Goal: Information Seeking & Learning: Find specific page/section

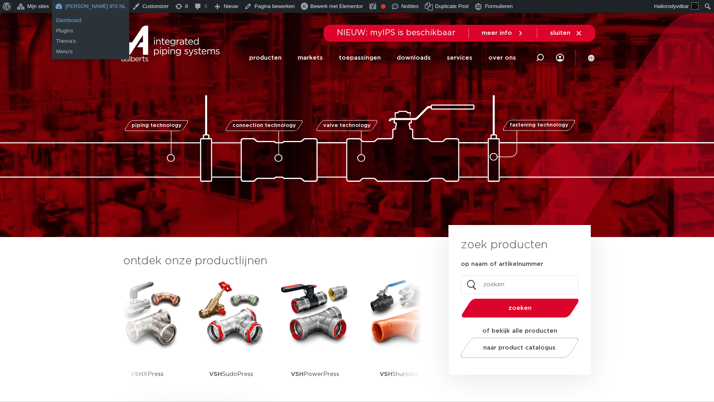
click at [73, 17] on link "Dashboard" at bounding box center [90, 20] width 77 height 10
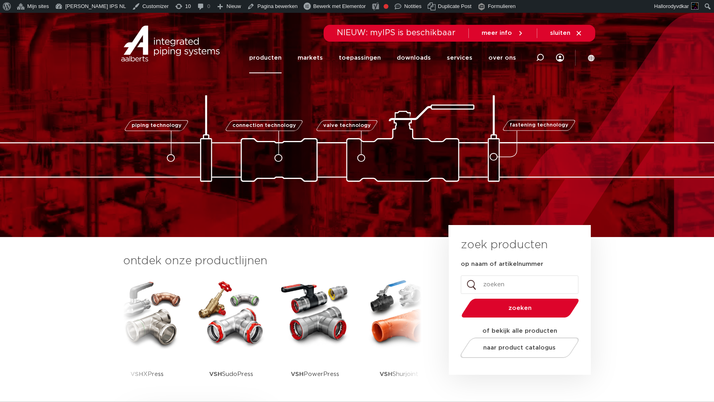
click at [280, 61] on link "producten" at bounding box center [265, 57] width 32 height 31
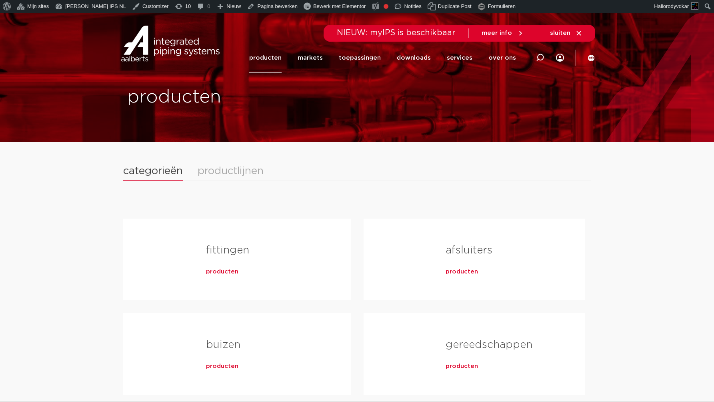
click at [228, 175] on div "productlijnen" at bounding box center [231, 171] width 66 height 10
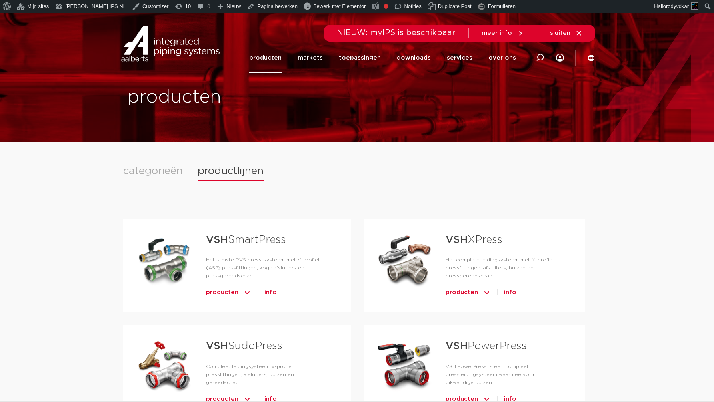
click at [224, 294] on span "producten" at bounding box center [222, 292] width 32 height 13
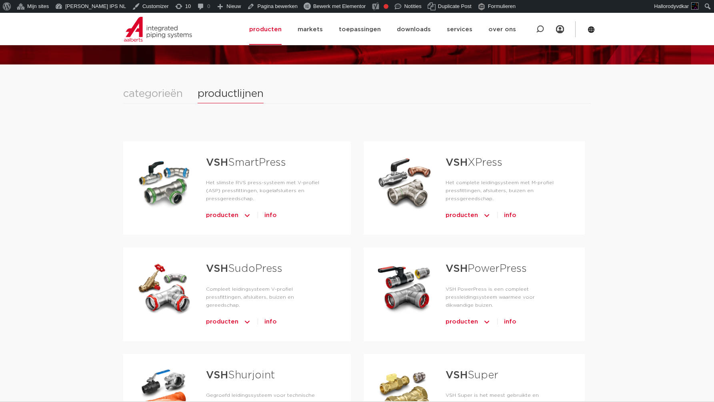
scroll to position [168, 0]
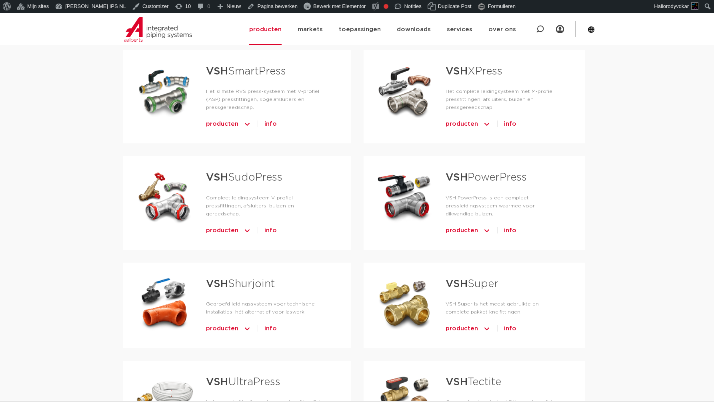
click at [217, 126] on span "producten" at bounding box center [222, 124] width 32 height 13
click at [228, 234] on span "producten" at bounding box center [222, 230] width 32 height 13
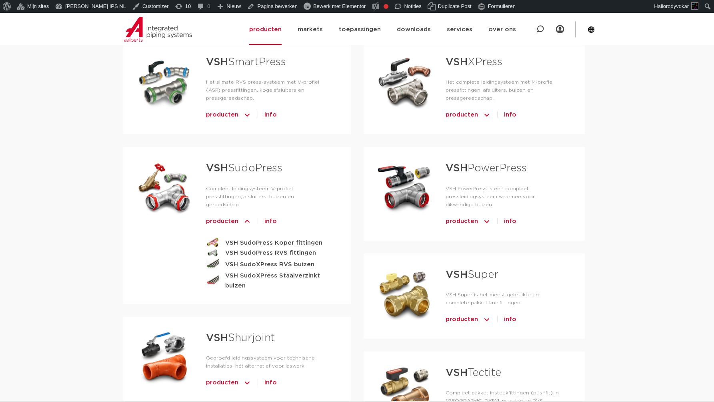
scroll to position [0, 0]
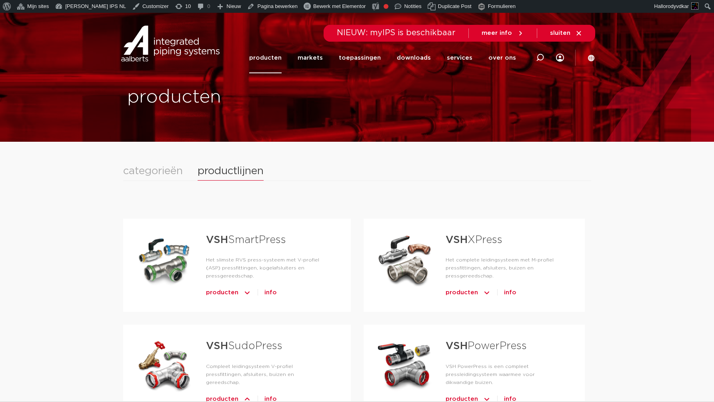
click at [174, 169] on div "categorieën" at bounding box center [153, 171] width 60 height 10
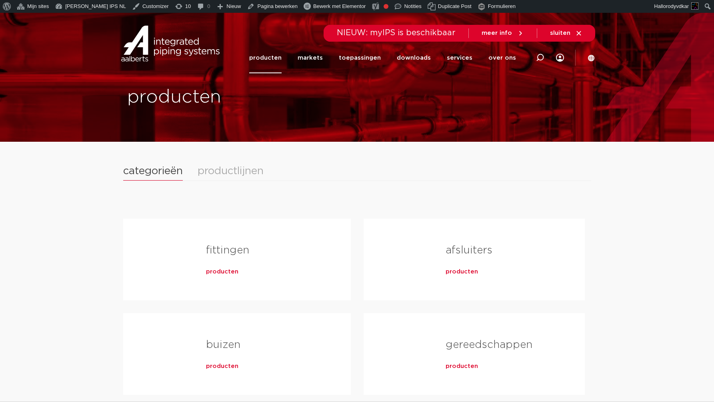
click at [234, 274] on span "producten" at bounding box center [222, 272] width 32 height 8
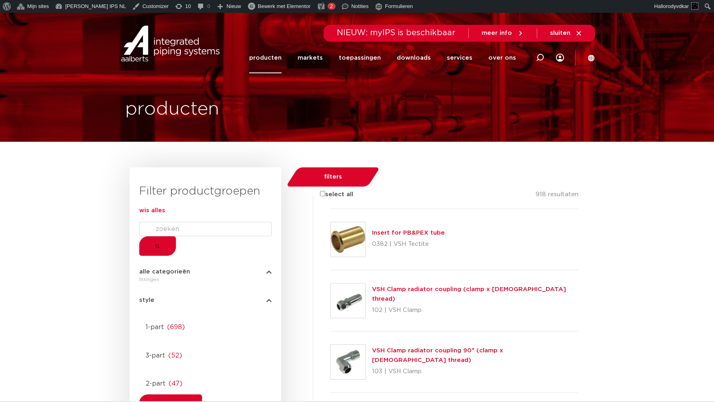
click at [165, 213] on span "wis alles" at bounding box center [152, 210] width 26 height 6
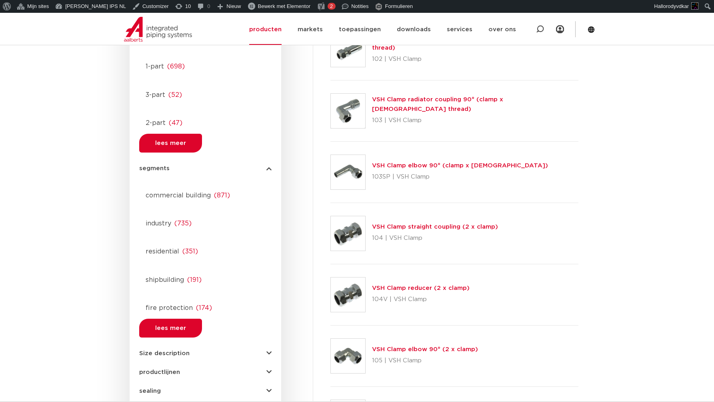
scroll to position [329, 0]
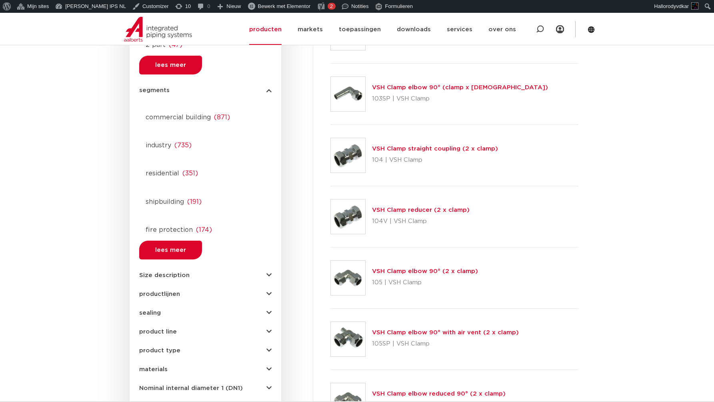
click at [163, 328] on span "product line" at bounding box center [158, 331] width 38 height 6
click at [158, 341] on div "product type demountable ( 178 ) unions ( 62 ) accessories (fittings) ( 49 ) ac…" at bounding box center [205, 347] width 132 height 12
click at [158, 347] on span "product type" at bounding box center [159, 350] width 41 height 6
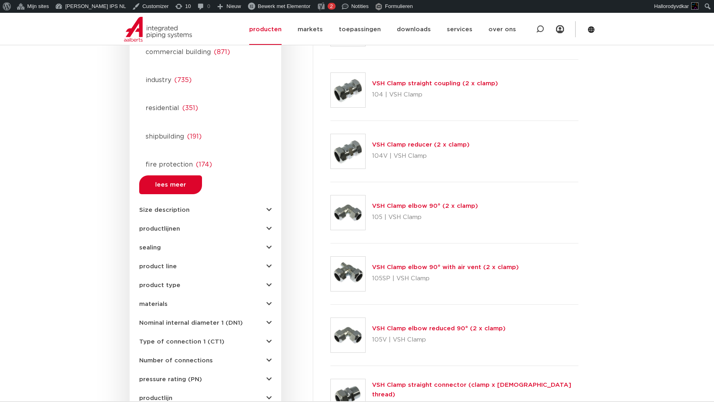
scroll to position [392, 0]
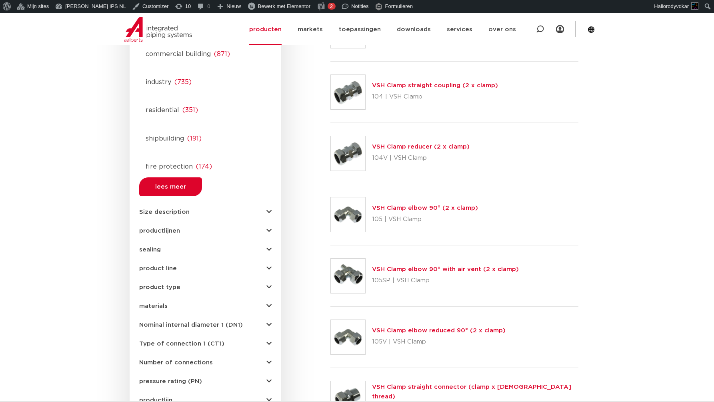
click at [157, 228] on span "productlijnen" at bounding box center [159, 231] width 41 height 6
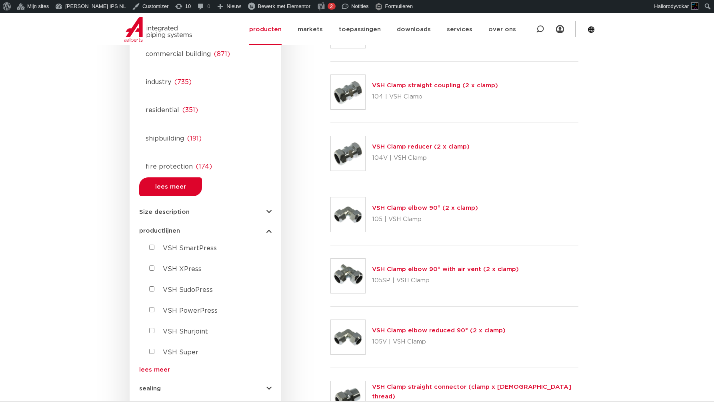
click at [157, 228] on span "productlijnen" at bounding box center [159, 231] width 41 height 6
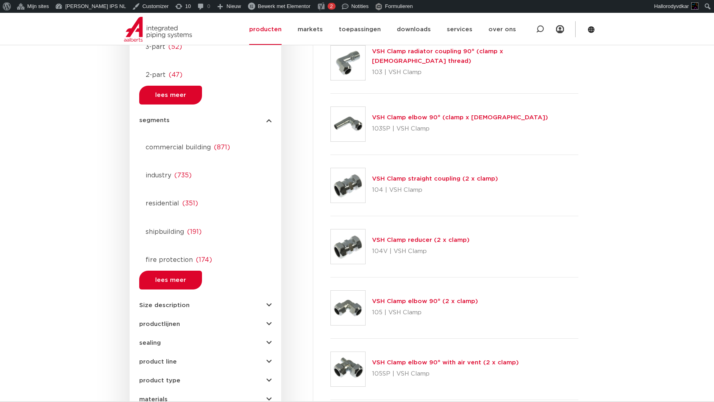
scroll to position [224, 0]
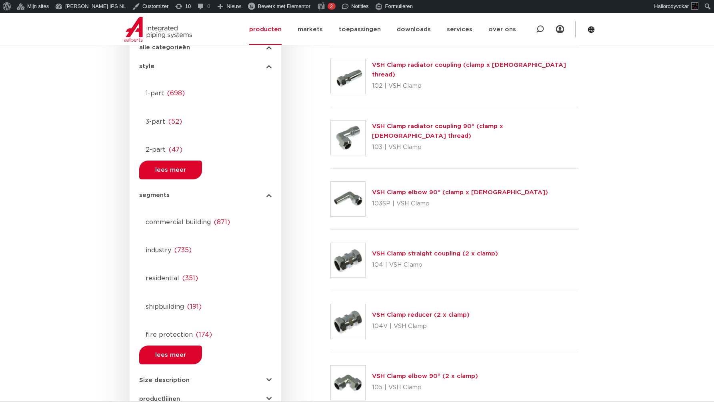
click at [154, 192] on span "segments" at bounding box center [154, 195] width 30 height 6
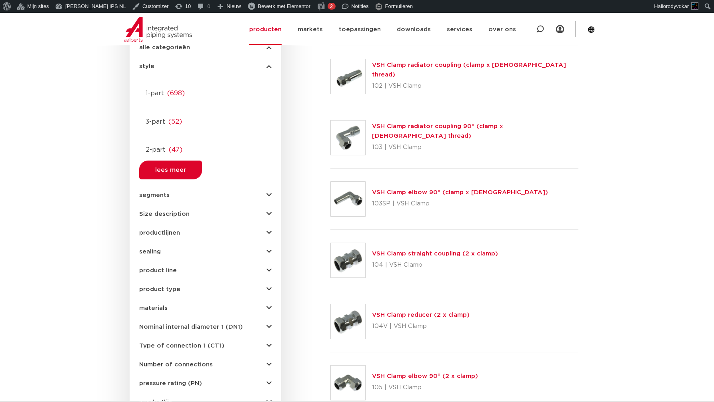
click at [162, 211] on span "Size description" at bounding box center [164, 214] width 50 height 6
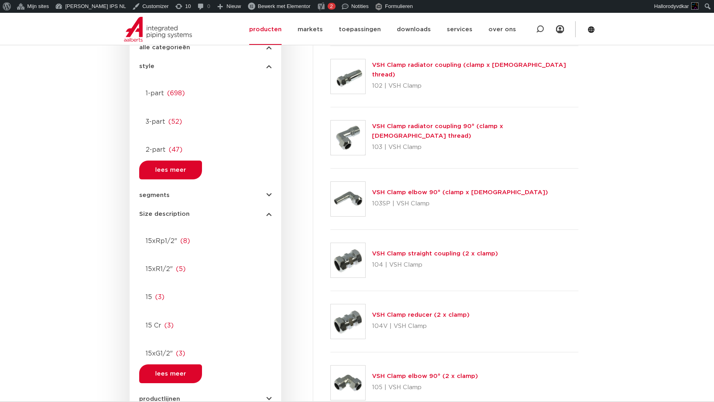
click at [162, 211] on span "Size description" at bounding box center [164, 214] width 50 height 6
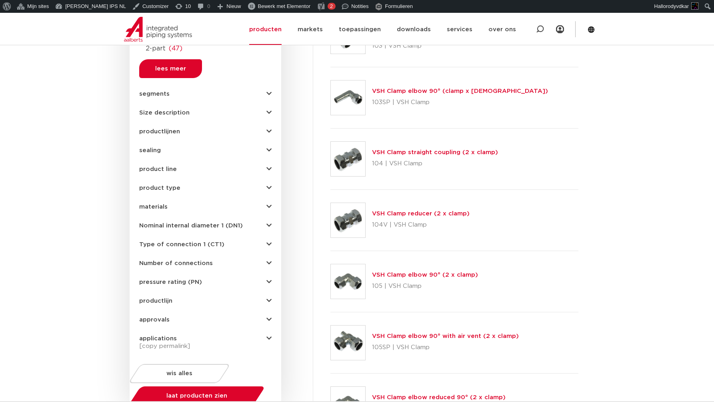
scroll to position [393, 0]
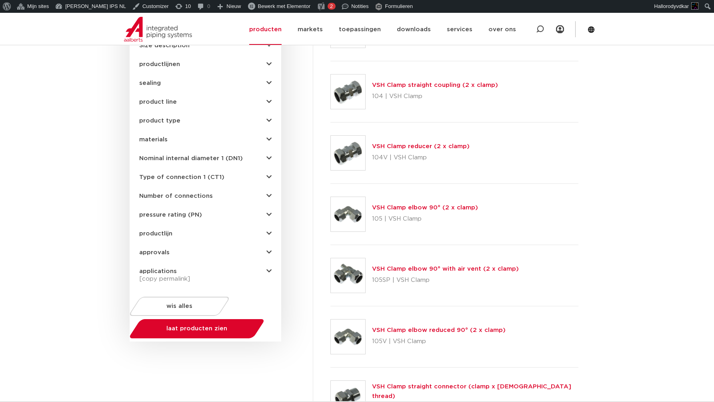
click at [150, 230] on span "productlijn" at bounding box center [155, 233] width 33 height 6
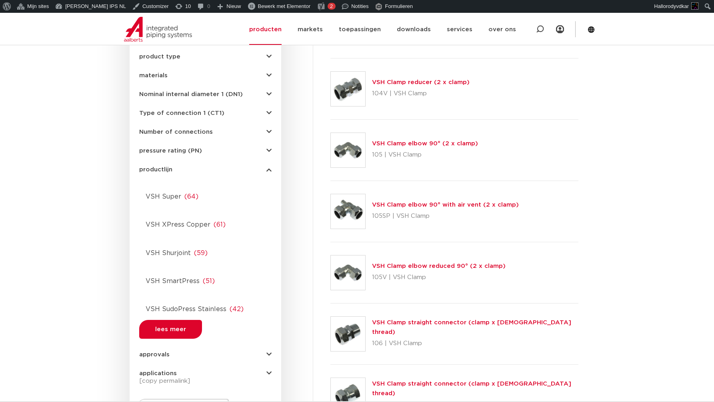
scroll to position [459, 0]
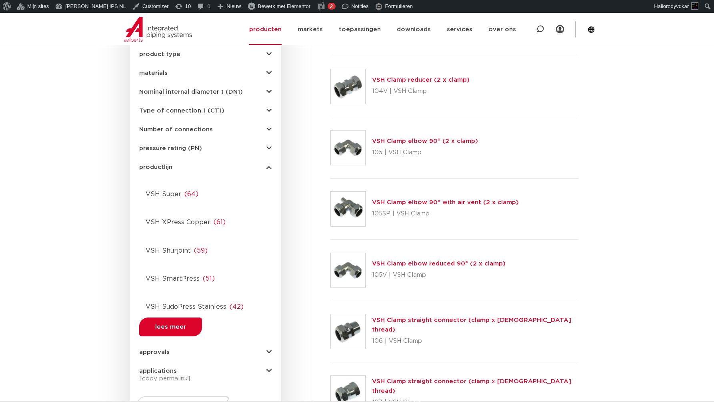
click at [155, 324] on span "lees meer" at bounding box center [170, 327] width 31 height 6
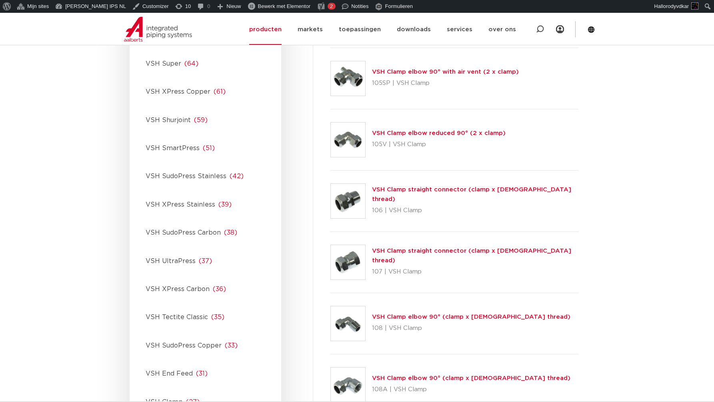
scroll to position [683, 0]
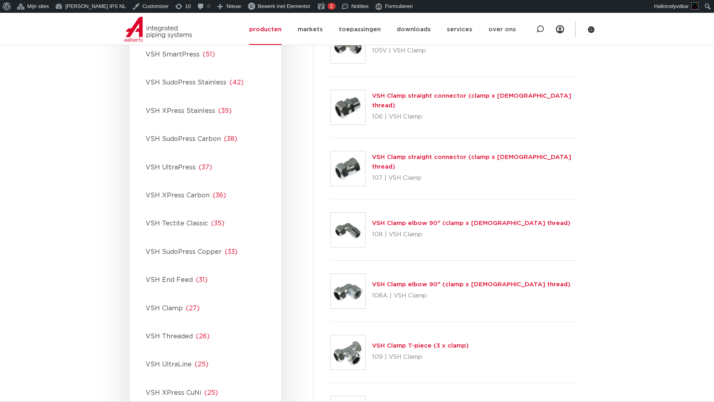
click at [165, 248] on span "VSH SudoPress Copper" at bounding box center [184, 251] width 76 height 6
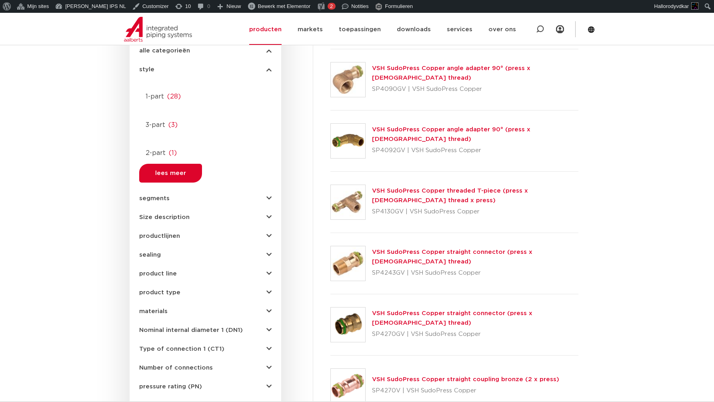
scroll to position [0, 0]
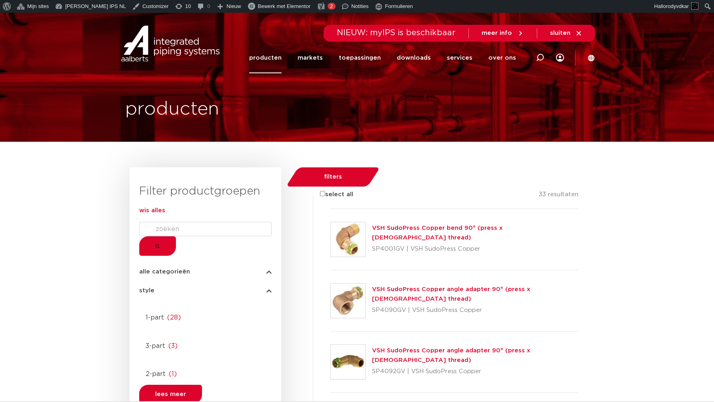
drag, startPoint x: 257, startPoint y: 212, endPoint x: 178, endPoint y: 228, distance: 80.7
click at [165, 212] on span "wis alles" at bounding box center [152, 210] width 26 height 6
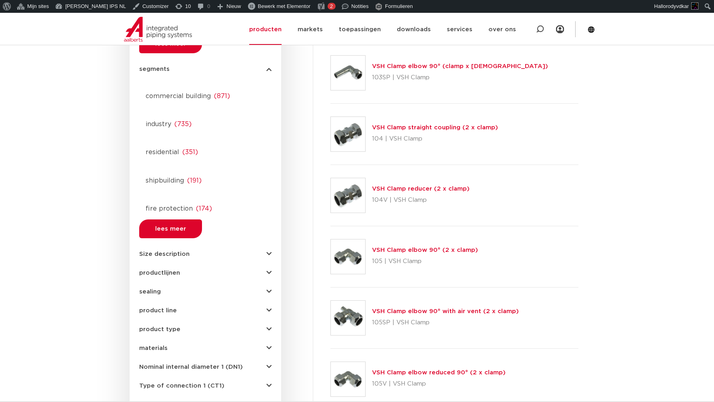
scroll to position [444, 0]
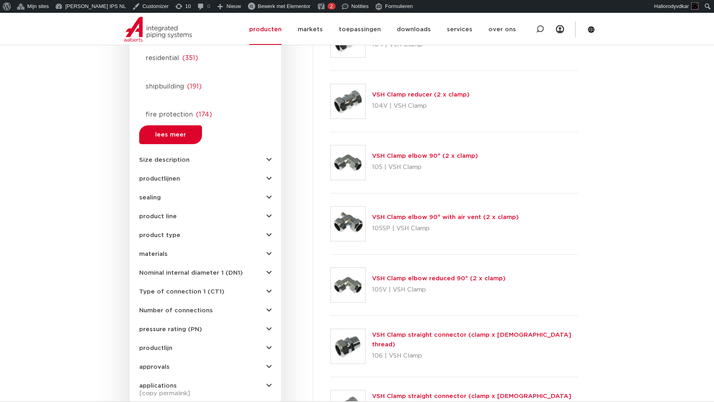
click at [150, 345] on span "productlijn" at bounding box center [155, 348] width 33 height 6
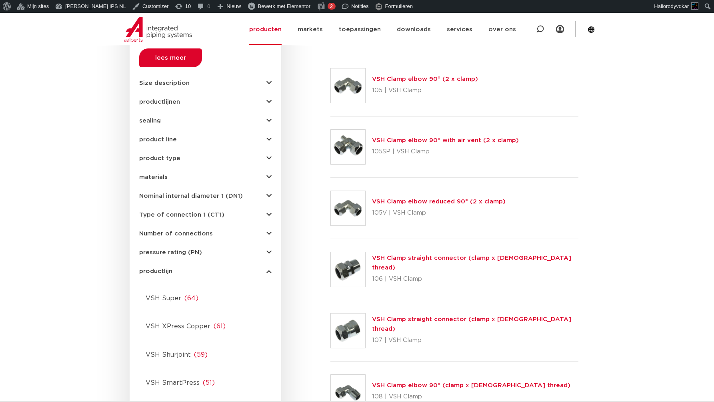
scroll to position [0, 0]
drag, startPoint x: 157, startPoint y: 302, endPoint x: 148, endPoint y: 295, distance: 10.8
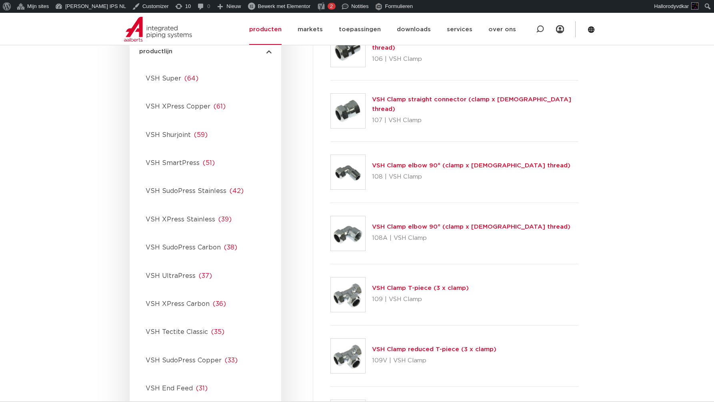
scroll to position [572, 0]
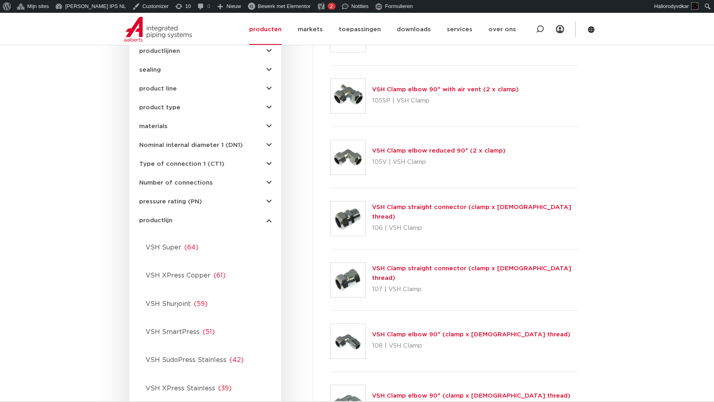
click at [148, 401] on div at bounding box center [205, 408] width 132 height 0
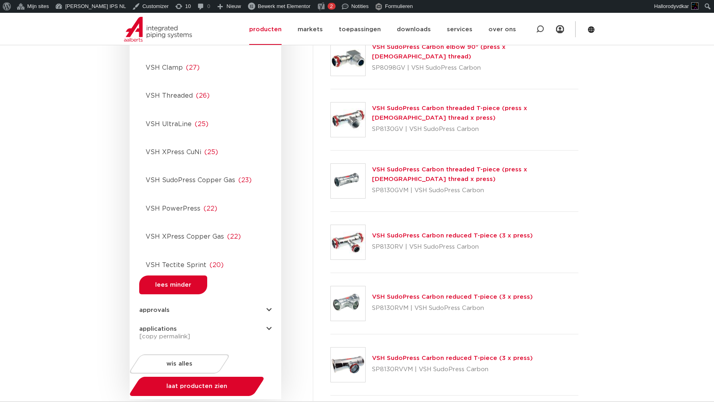
scroll to position [953, 0]
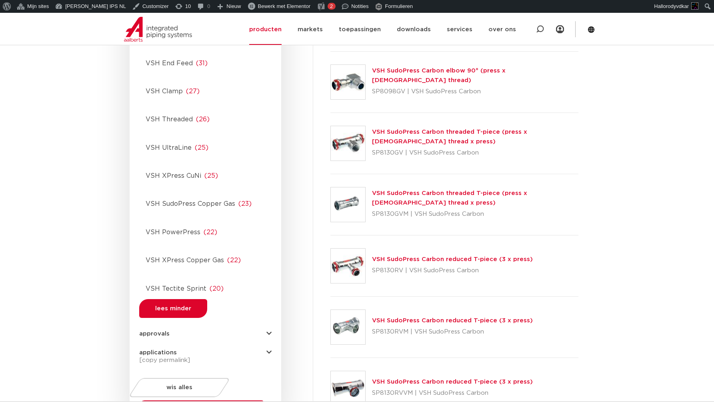
click at [205, 355] on div "[copy permalink]" at bounding box center [205, 360] width 132 height 10
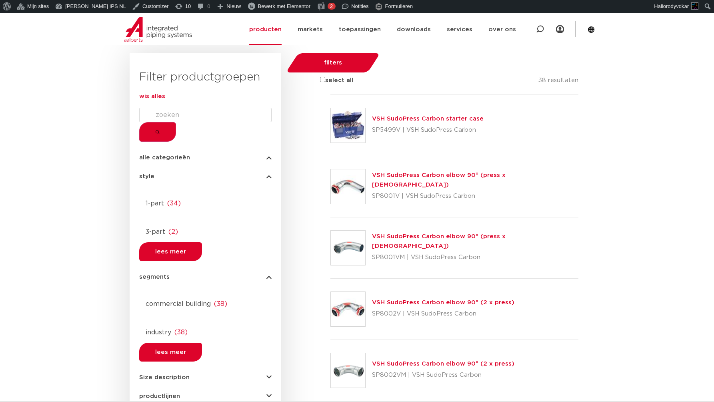
scroll to position [0, 0]
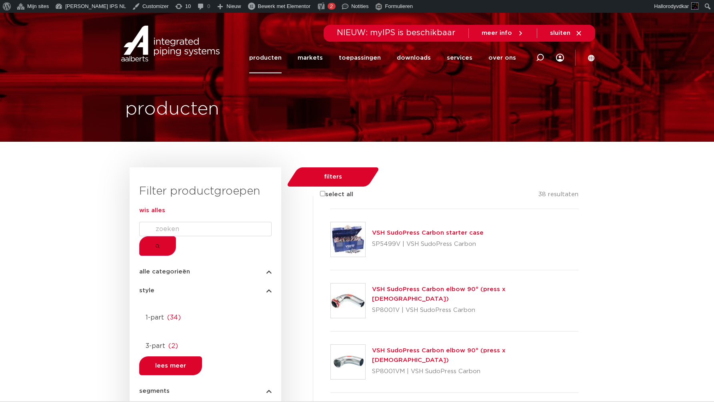
click at [165, 213] on span "wis alles" at bounding box center [152, 210] width 26 height 6
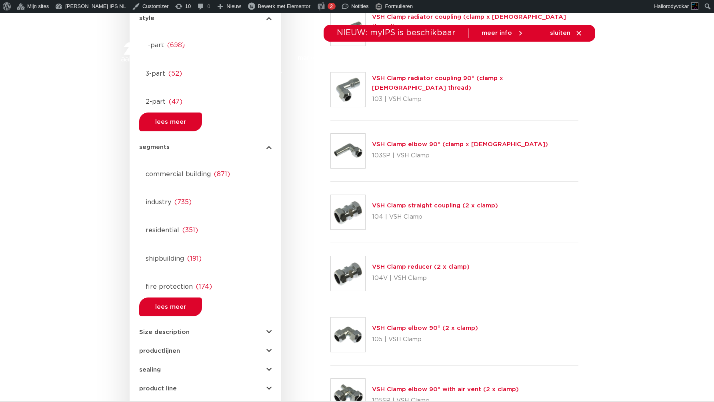
scroll to position [531, 0]
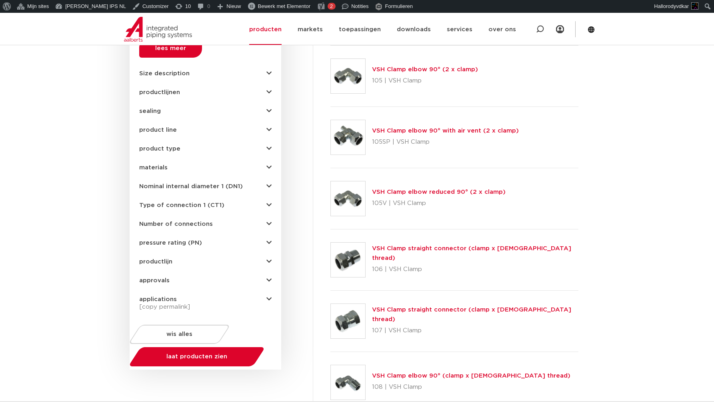
click at [150, 258] on span "productlijn" at bounding box center [155, 261] width 33 height 6
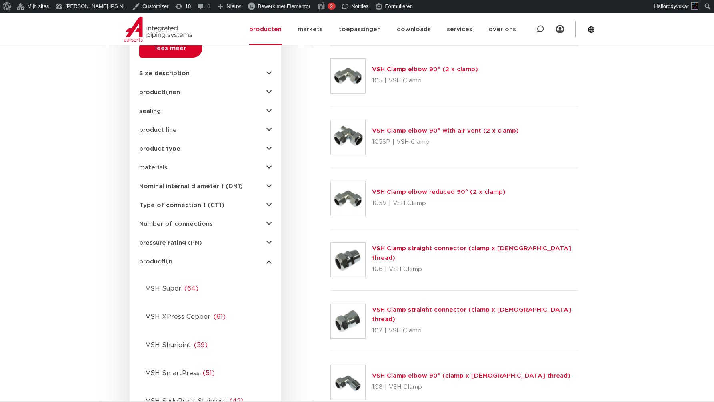
scroll to position [0, 0]
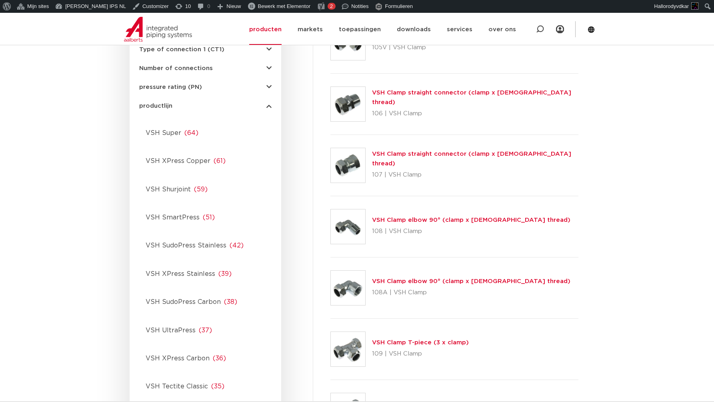
scroll to position [698, 0]
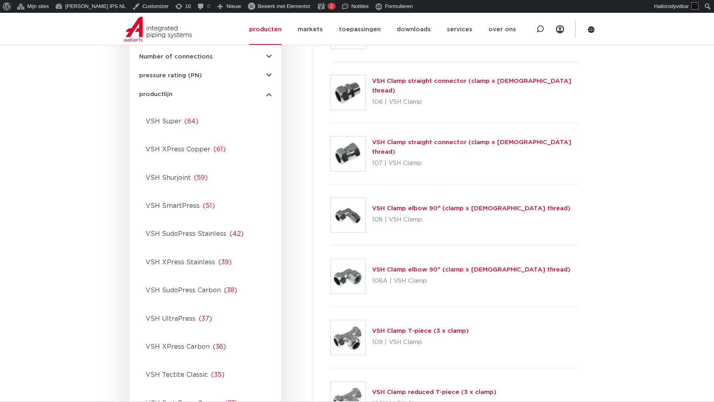
click at [180, 146] on span "VSH XPress Copper" at bounding box center [178, 149] width 65 height 6
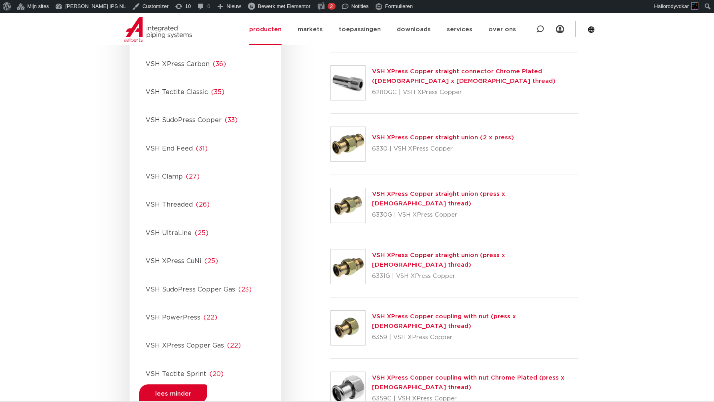
scroll to position [999, 0]
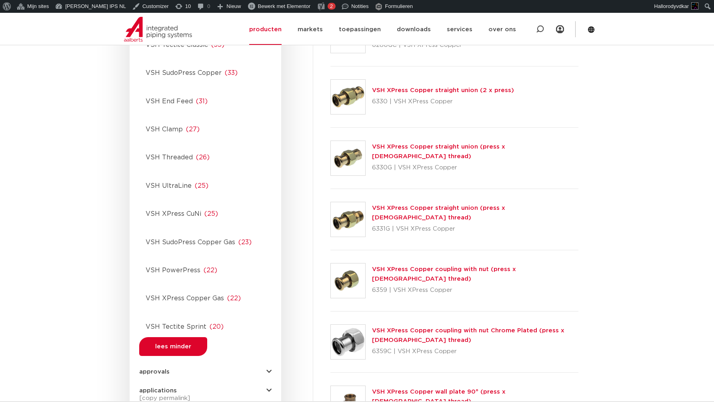
click at [207, 393] on div "[copy permalink]" at bounding box center [205, 398] width 132 height 10
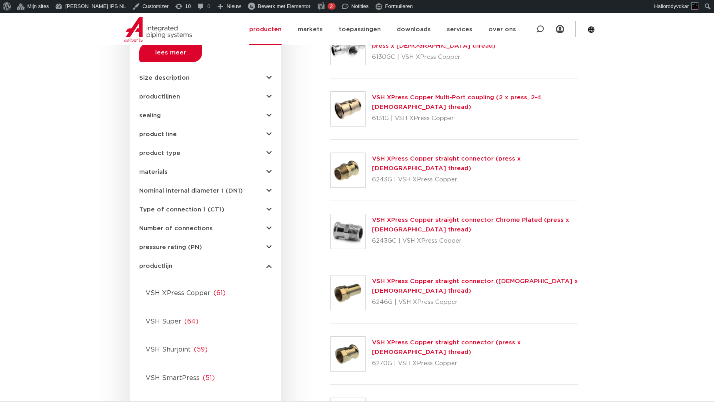
scroll to position [411, 0]
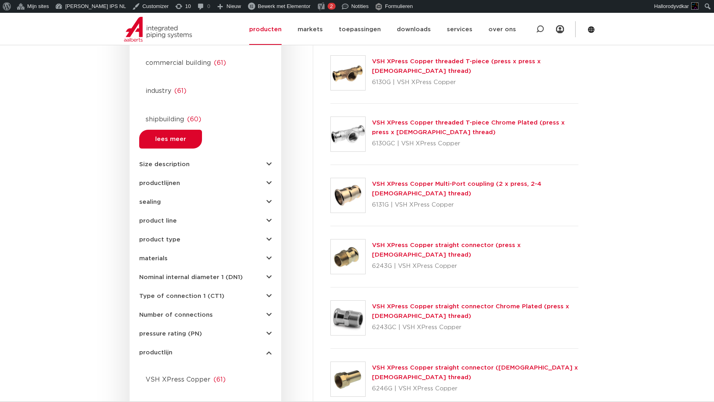
click at [156, 249] on div "materials copper ( 36 ) bronze ( 23 ) brass ( 2 ) rubber ( 2 ) steel ( 2 ) lees…" at bounding box center [205, 255] width 132 height 12
click at [152, 255] on span "materials" at bounding box center [153, 258] width 28 height 6
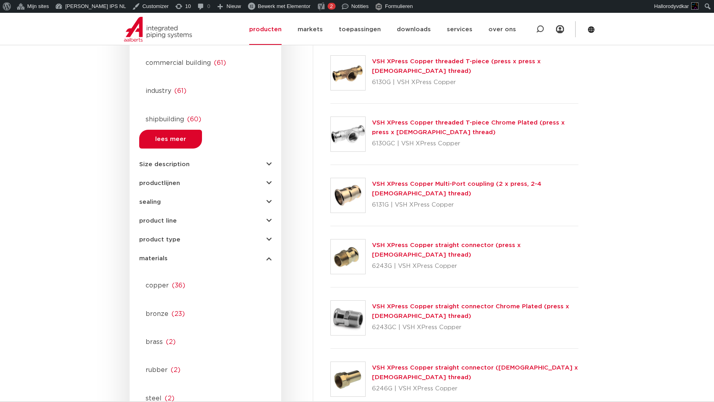
click at [143, 390] on div at bounding box center [205, 390] width 132 height 0
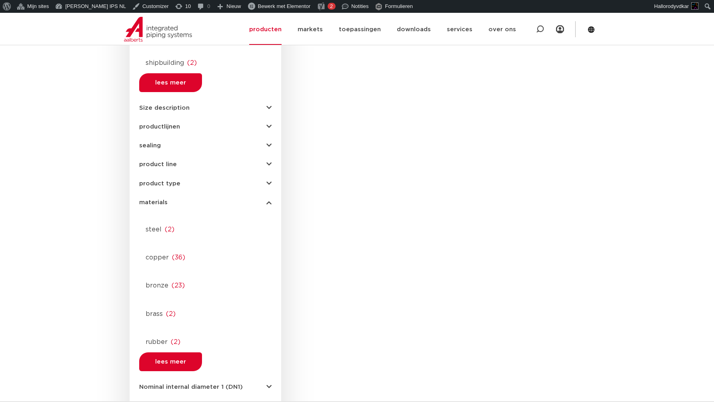
scroll to position [378, 0]
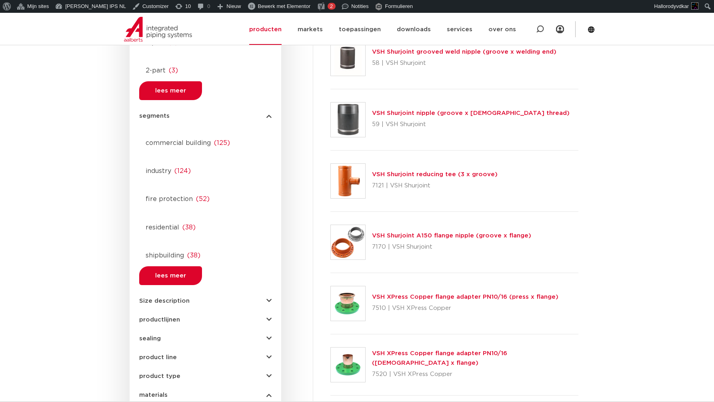
scroll to position [694, 0]
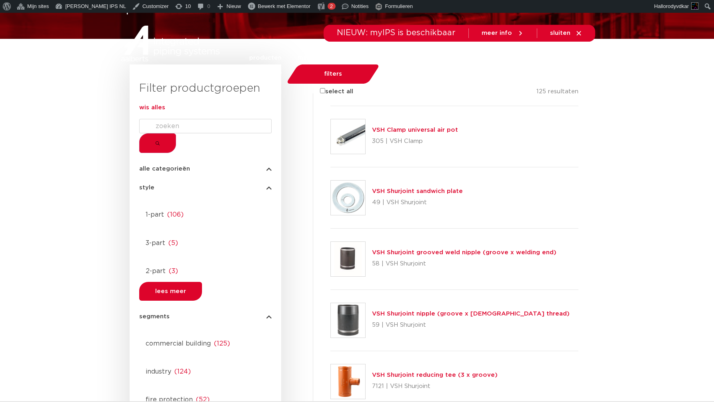
scroll to position [273, 0]
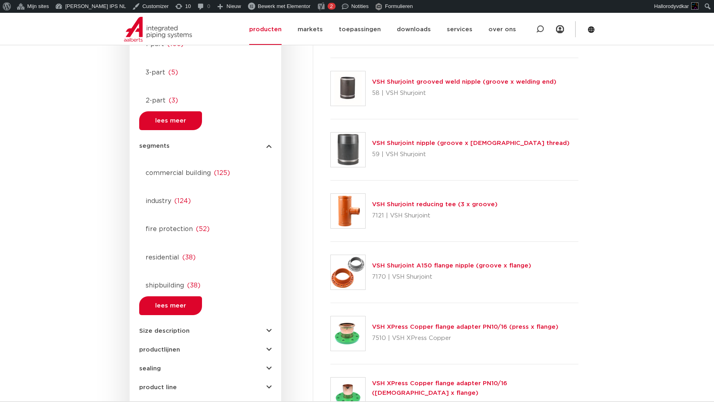
click at [159, 346] on span "productlijnen" at bounding box center [159, 349] width 41 height 6
click at [149, 401] on SudoPress "VSH SudoPress" at bounding box center [151, 407] width 5 height 5
checkbox SudoPress "true"
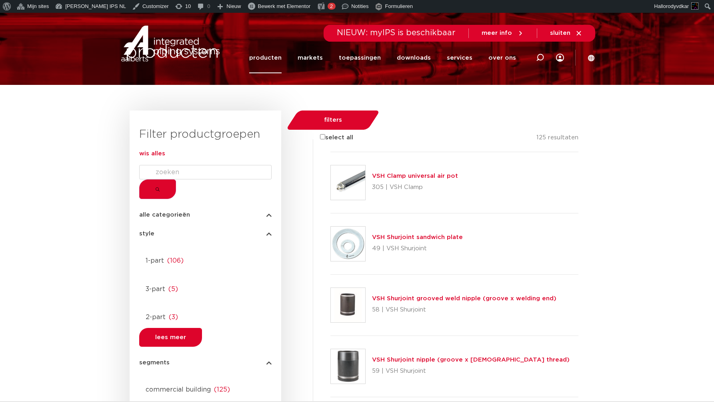
scroll to position [276, 0]
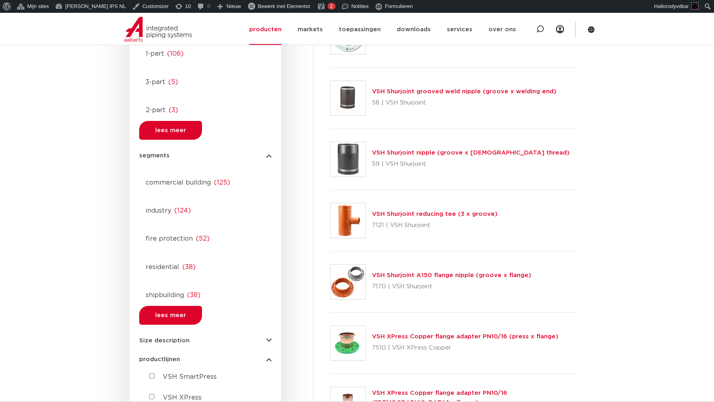
scroll to position [0, 0]
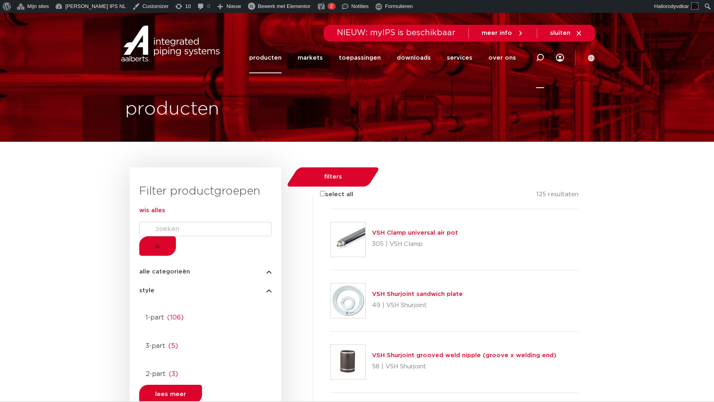
click at [541, 55] on icon at bounding box center [540, 58] width 8 height 8
type input "vsh"
click button "Zoeken" at bounding box center [0, 0] width 0 height 0
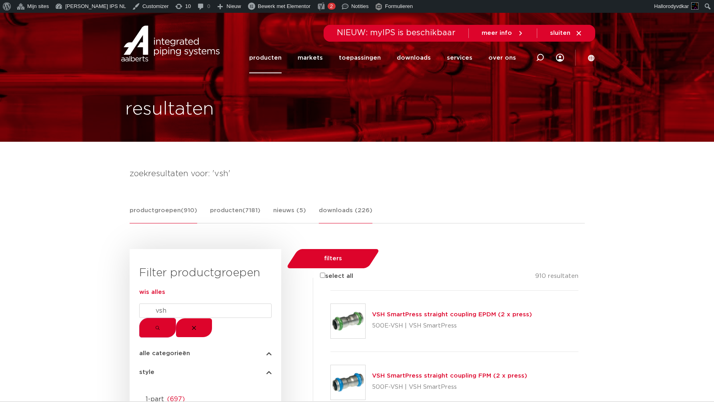
click at [351, 211] on link "downloads (226)" at bounding box center [346, 215] width 54 height 18
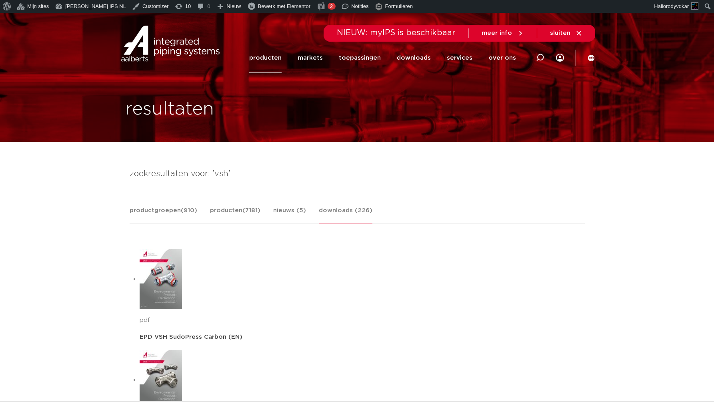
drag, startPoint x: 426, startPoint y: 161, endPoint x: 422, endPoint y: 156, distance: 6.6
click at [411, 60] on link "downloads" at bounding box center [414, 57] width 34 height 31
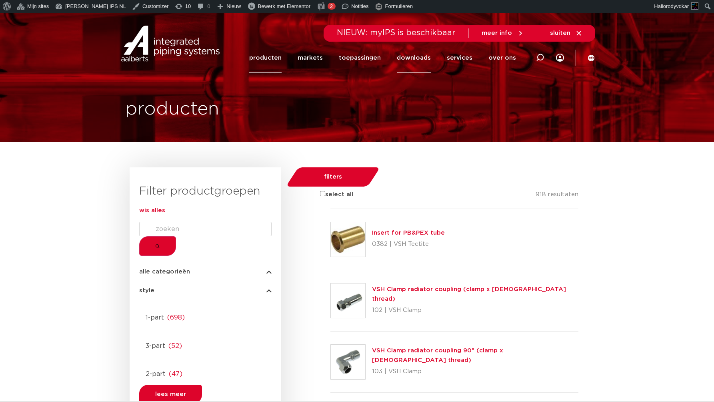
click at [409, 62] on link "downloads" at bounding box center [414, 57] width 34 height 31
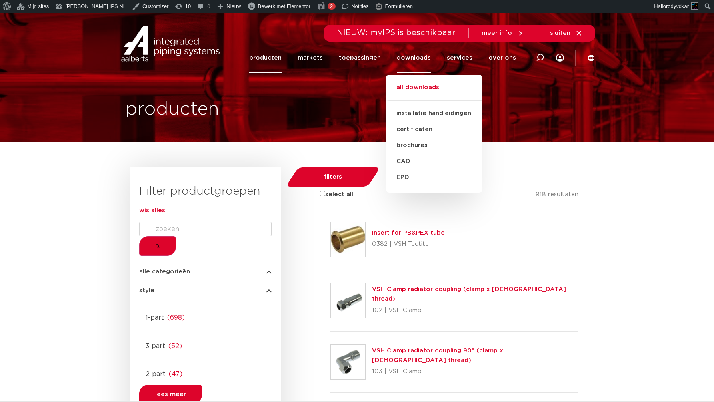
click at [413, 83] on link "all downloads" at bounding box center [434, 92] width 96 height 18
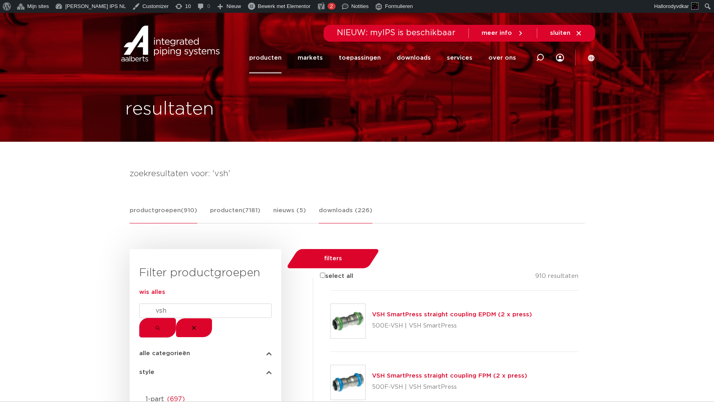
click at [344, 219] on link "downloads (226)" at bounding box center [346, 215] width 54 height 18
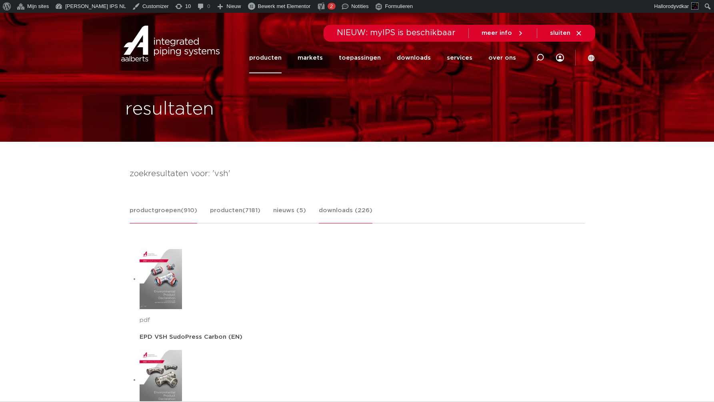
click at [168, 218] on link "productgroepen (910)" at bounding box center [164, 215] width 68 height 18
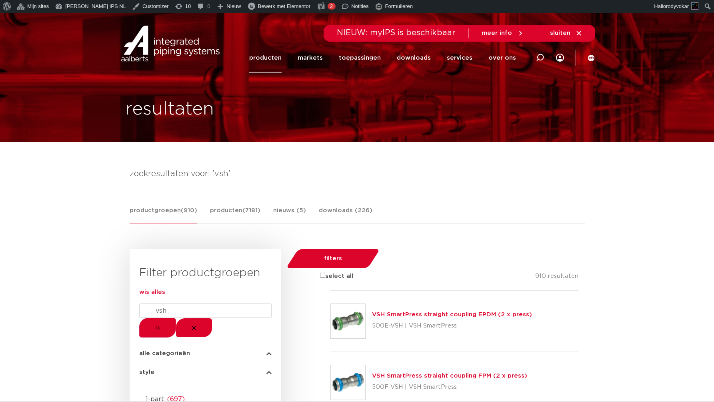
click at [281, 58] on link "producten" at bounding box center [265, 57] width 32 height 31
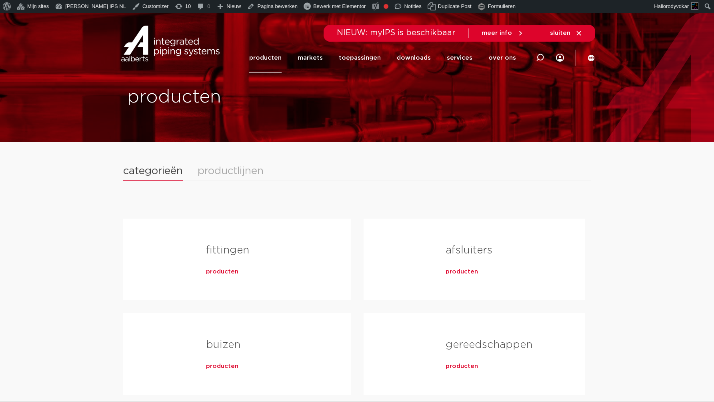
click at [230, 170] on div "productlijnen" at bounding box center [231, 171] width 66 height 10
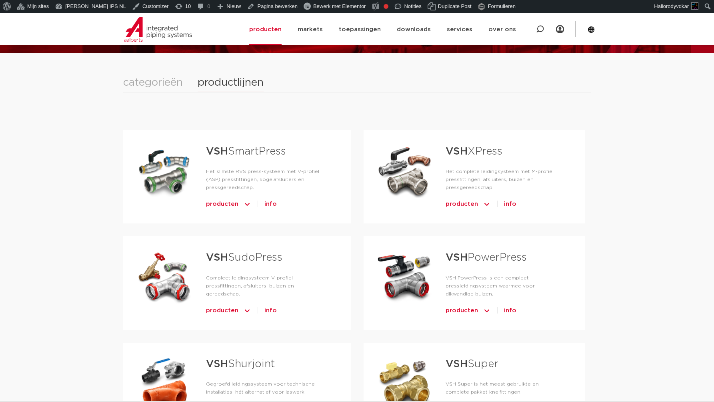
scroll to position [92, 0]
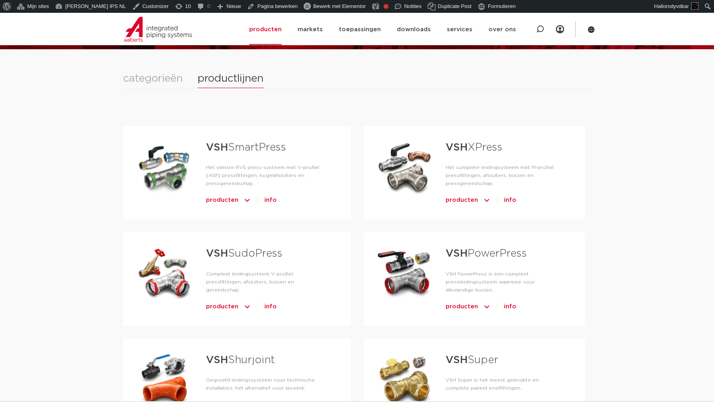
click at [230, 306] on span "producten" at bounding box center [222, 306] width 32 height 13
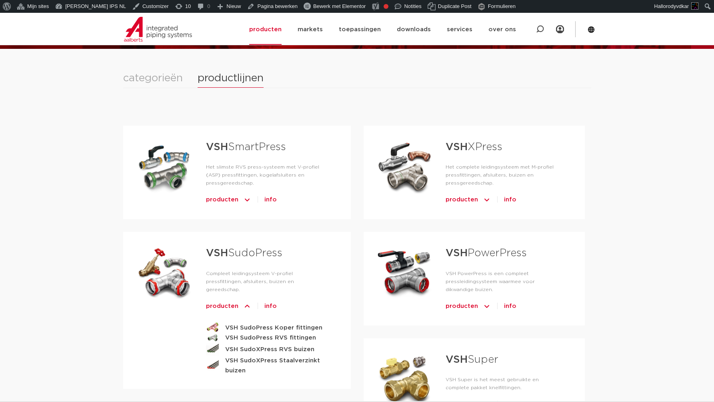
scroll to position [252, 0]
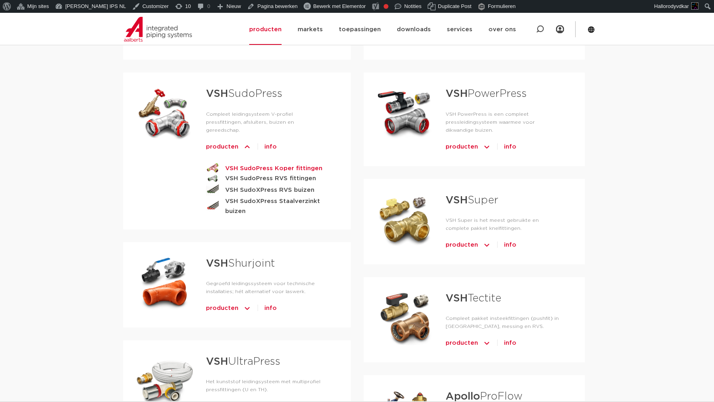
click at [307, 168] on strong "VSH SudoPress Koper fittingen" at bounding box center [273, 168] width 97 height 10
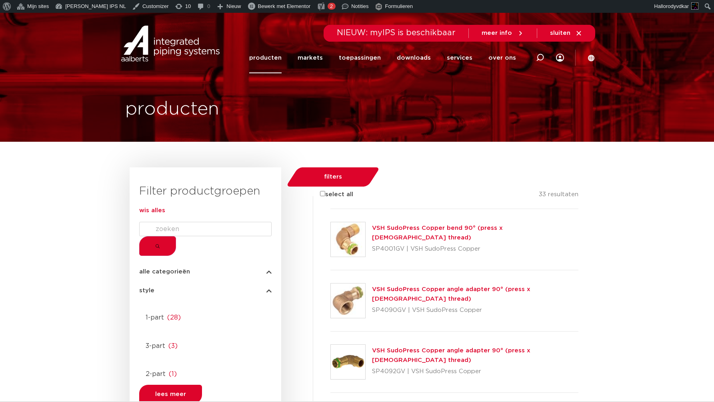
click at [330, 209] on div at bounding box center [330, 209] width 0 height 0
click at [330, 270] on div at bounding box center [330, 270] width 0 height 0
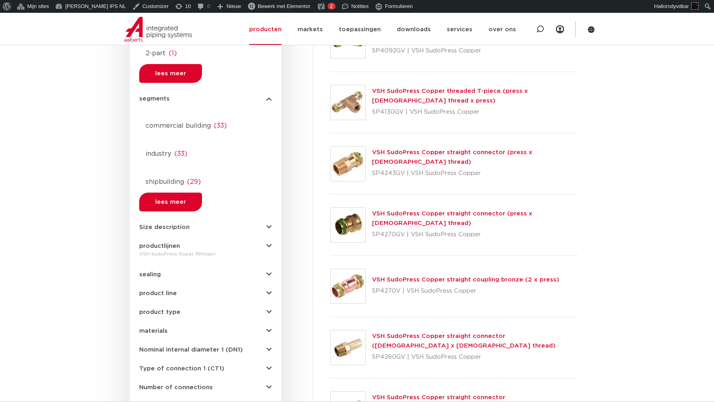
scroll to position [353, 0]
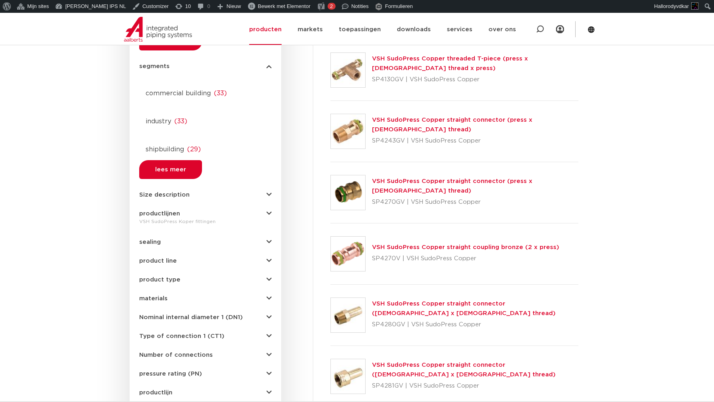
click at [156, 210] on span "productlijnen" at bounding box center [159, 213] width 41 height 6
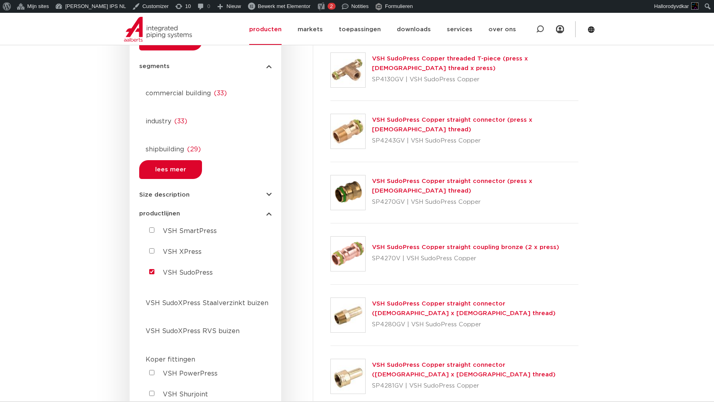
click at [157, 379] on div at bounding box center [205, 379] width 132 height 0
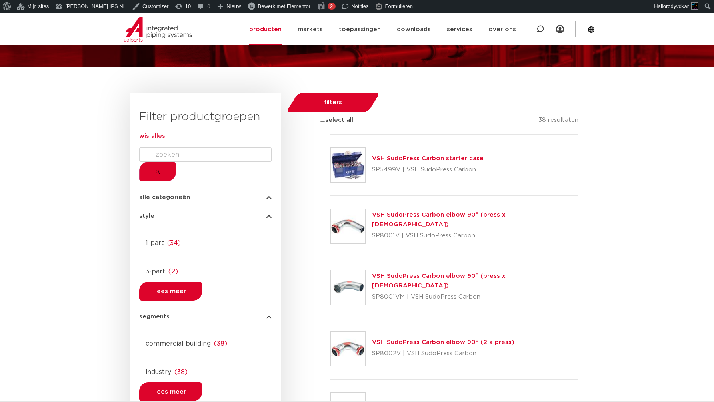
scroll to position [75, 0]
click at [330, 134] on div at bounding box center [330, 134] width 0 height 0
click at [330, 195] on div at bounding box center [330, 195] width 0 height 0
click at [145, 234] on div at bounding box center [205, 234] width 132 height 0
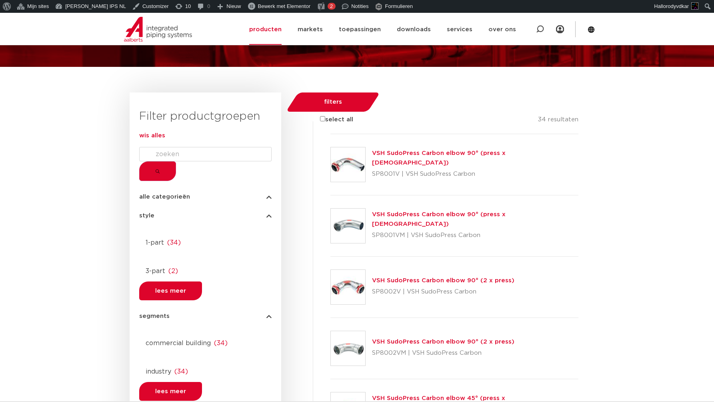
click at [330, 159] on div at bounding box center [330, 164] width 0 height 61
click at [330, 134] on div at bounding box center [330, 134] width 0 height 0
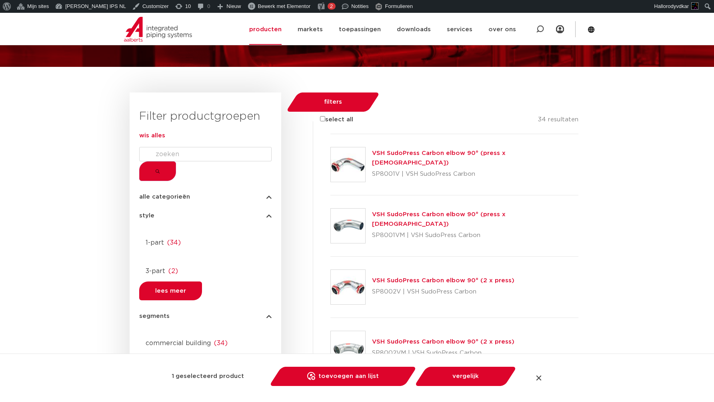
click at [330, 195] on div at bounding box center [330, 195] width 0 height 0
click at [539, 377] on div at bounding box center [539, 378] width 8 height 8
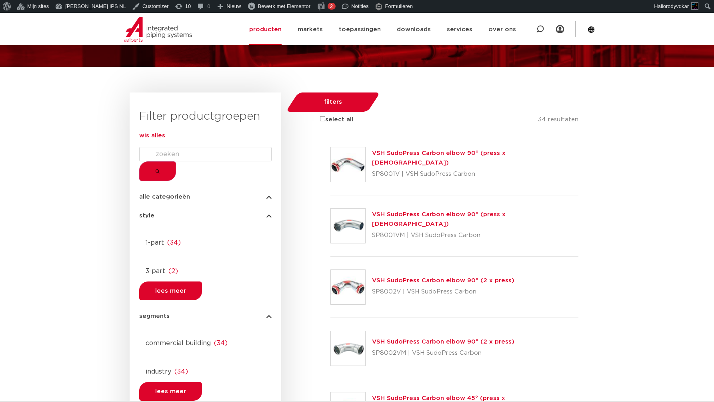
click at [320, 116] on input "select all" at bounding box center [322, 118] width 5 height 5
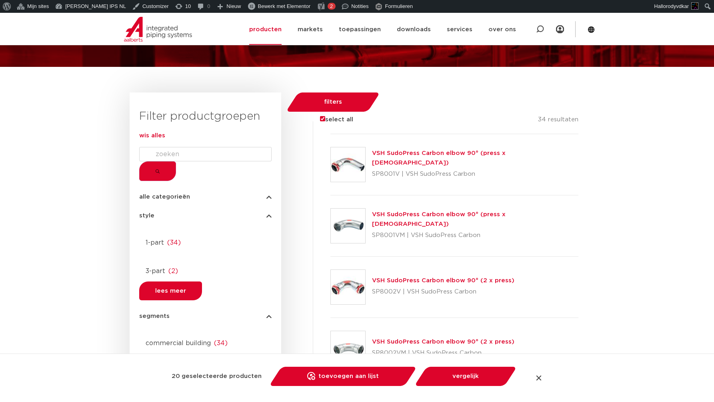
click at [320, 116] on input "select all" at bounding box center [322, 118] width 5 height 5
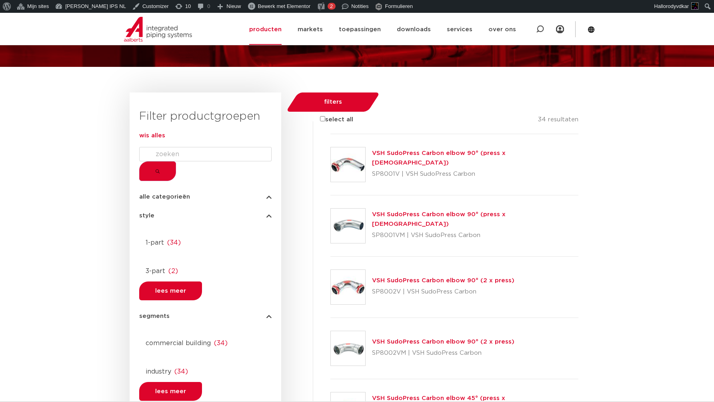
click at [320, 116] on input "select all" at bounding box center [322, 118] width 5 height 5
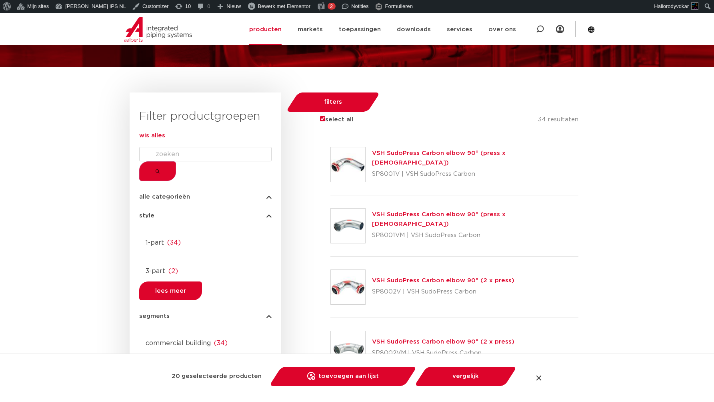
click at [320, 116] on input "select all" at bounding box center [322, 118] width 5 height 5
checkbox input "false"
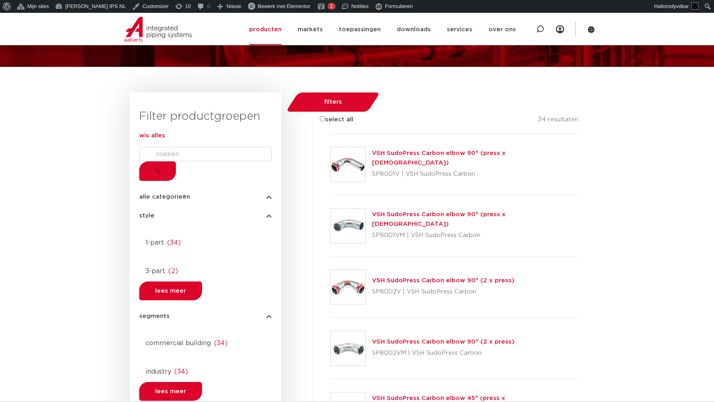
drag, startPoint x: 78, startPoint y: 216, endPoint x: 147, endPoint y: 227, distance: 70.5
click at [149, 234] on link "1-part ( 34 )" at bounding box center [205, 240] width 132 height 13
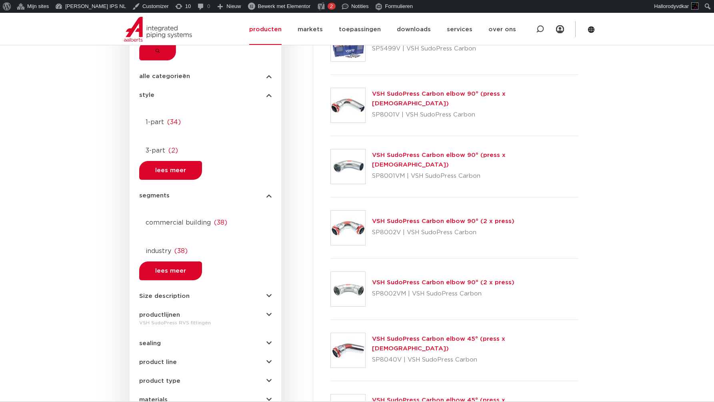
scroll to position [190, 0]
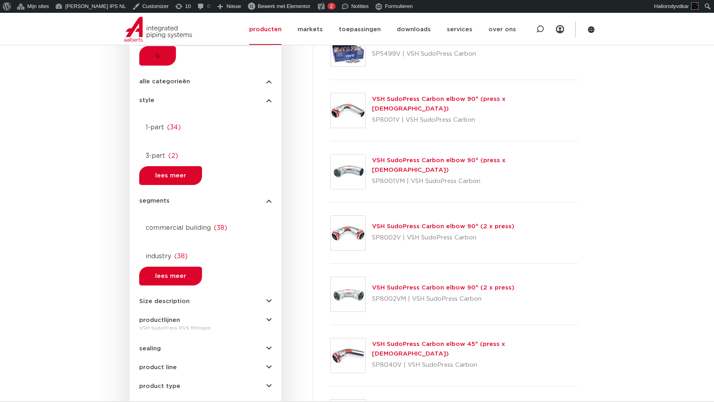
click at [171, 78] on span "alle categorieën" at bounding box center [164, 81] width 51 height 6
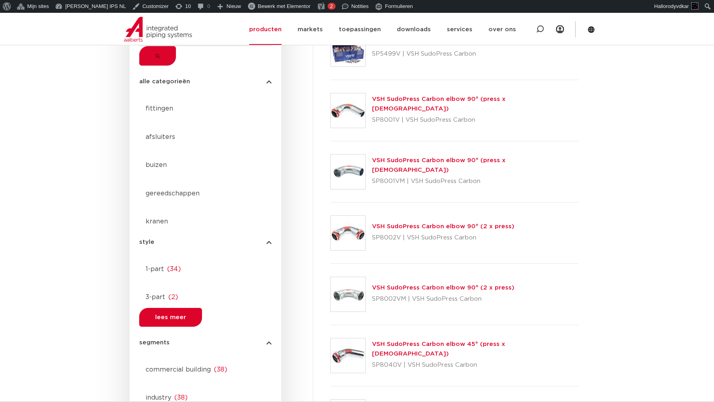
click at [171, 78] on span "alle categorieën" at bounding box center [164, 81] width 51 height 6
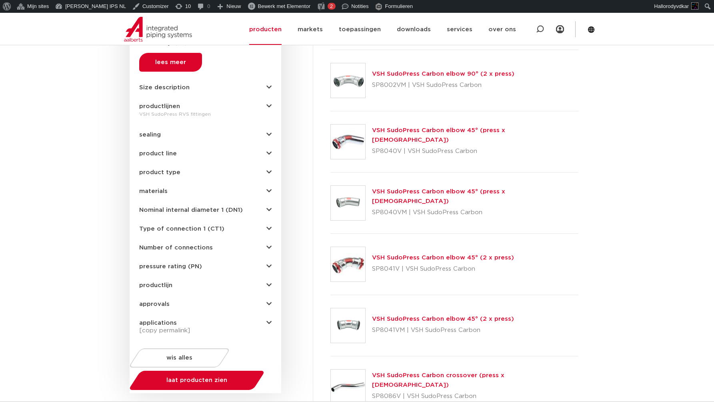
scroll to position [408, 0]
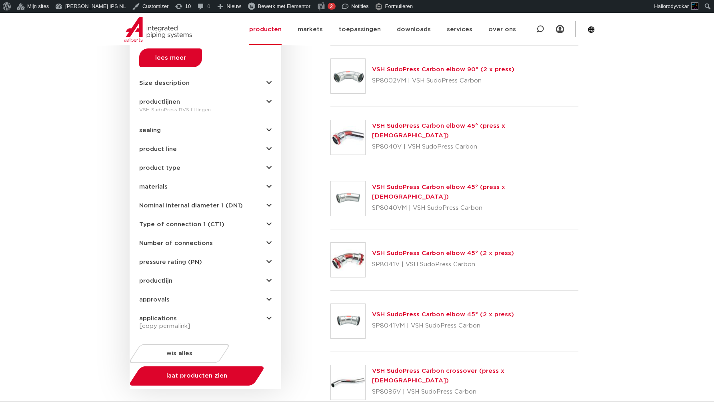
click at [330, 107] on div at bounding box center [330, 107] width 0 height 0
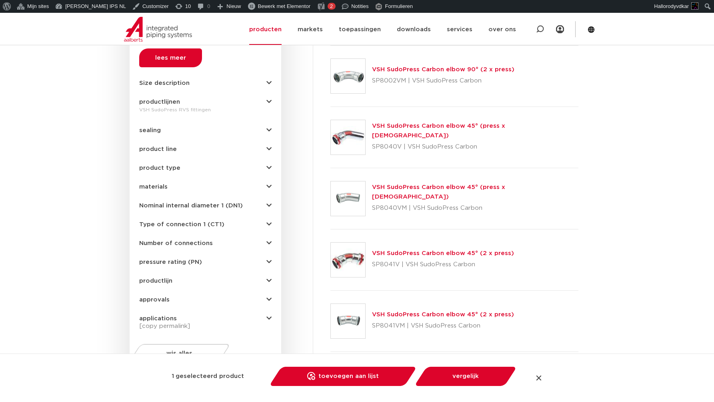
click at [330, 107] on div at bounding box center [330, 107] width 0 height 0
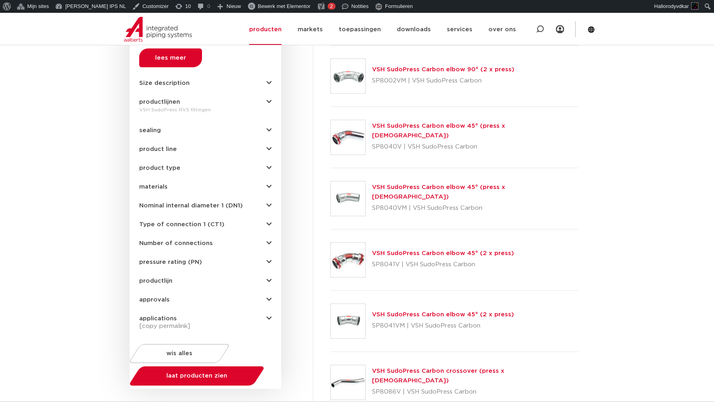
scroll to position [0, 0]
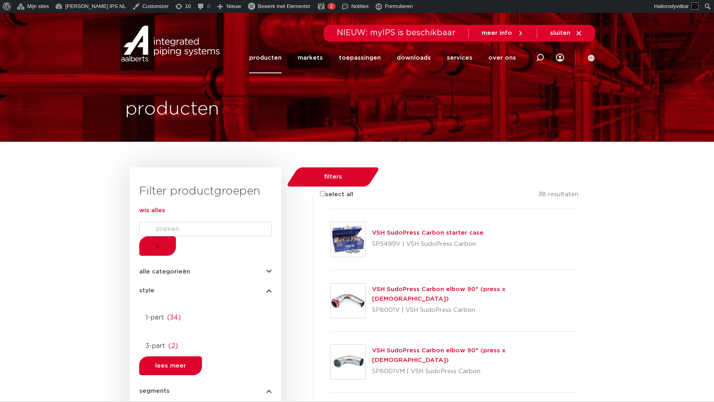
click at [282, 64] on link "producten" at bounding box center [265, 57] width 32 height 31
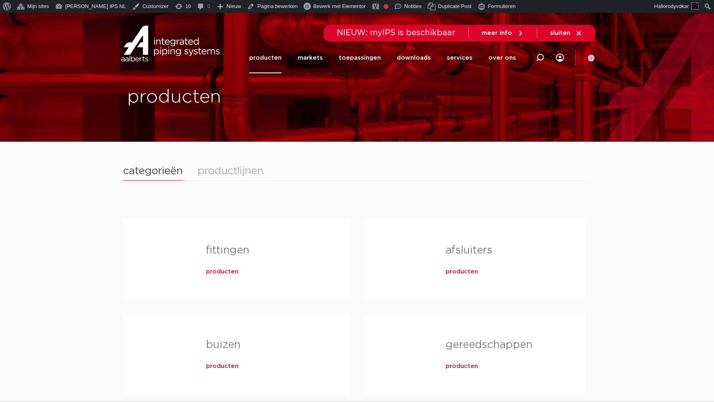
click at [238, 168] on div "productlijnen" at bounding box center [231, 171] width 66 height 10
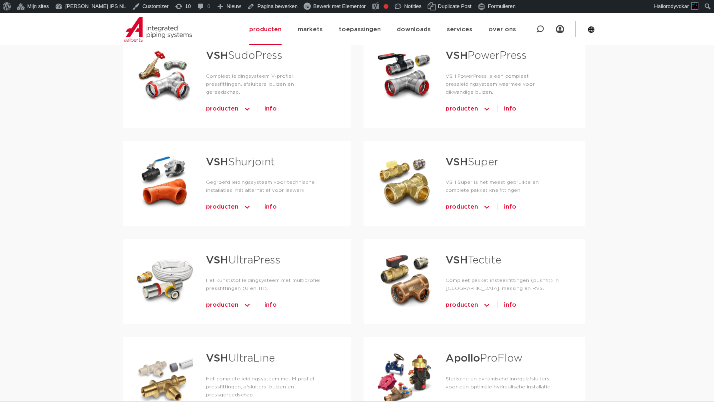
scroll to position [246, 0]
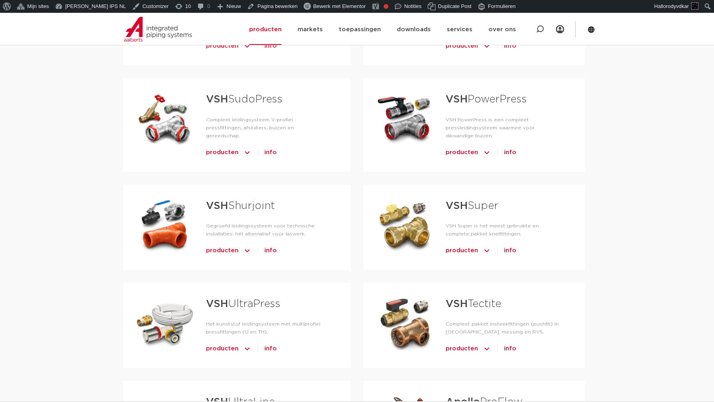
click at [234, 150] on span "producten" at bounding box center [222, 152] width 32 height 13
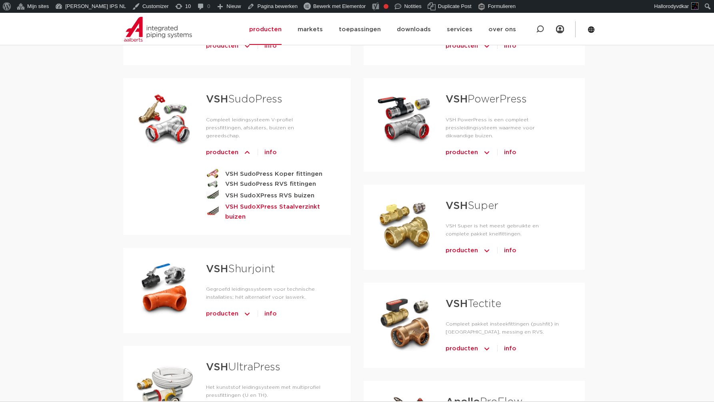
click at [236, 209] on strong "VSH SudoXPress Staalverzinkt buizen" at bounding box center [275, 212] width 100 height 20
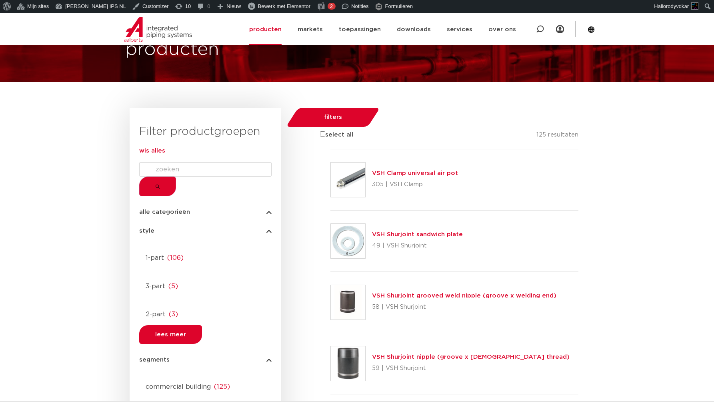
scroll to position [77, 0]
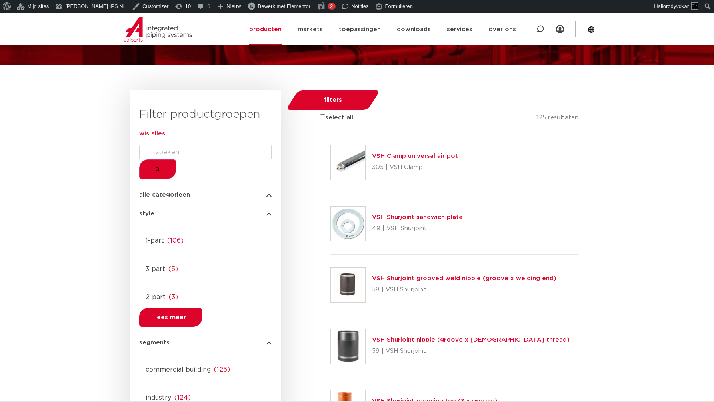
click at [330, 193] on div at bounding box center [330, 193] width 0 height 0
click at [553, 173] on div "VSH Clamp universal air pot 305 | VSH Clamp" at bounding box center [454, 162] width 248 height 61
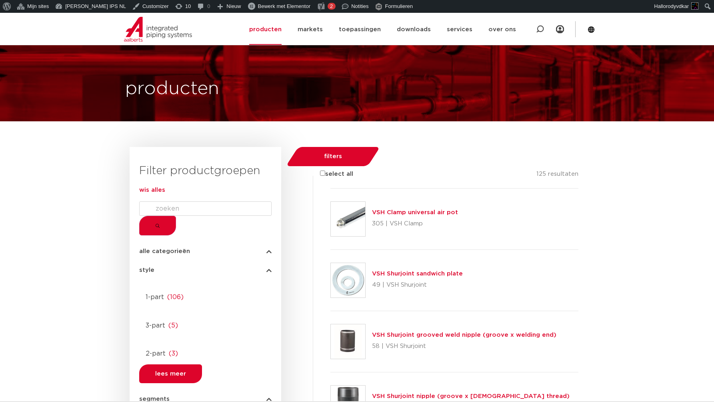
scroll to position [294, 0]
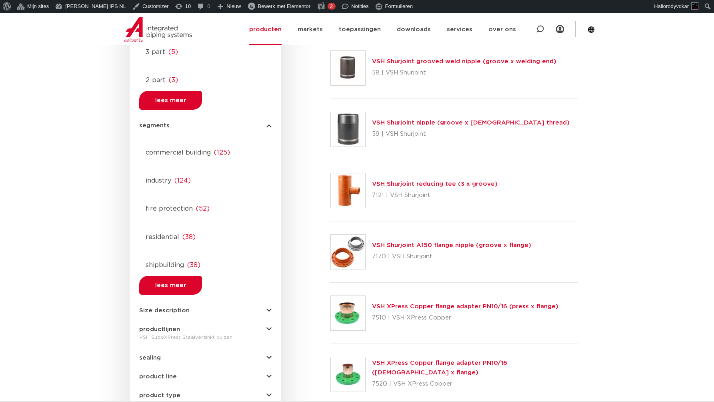
click at [268, 326] on icon "button" at bounding box center [268, 329] width 5 height 6
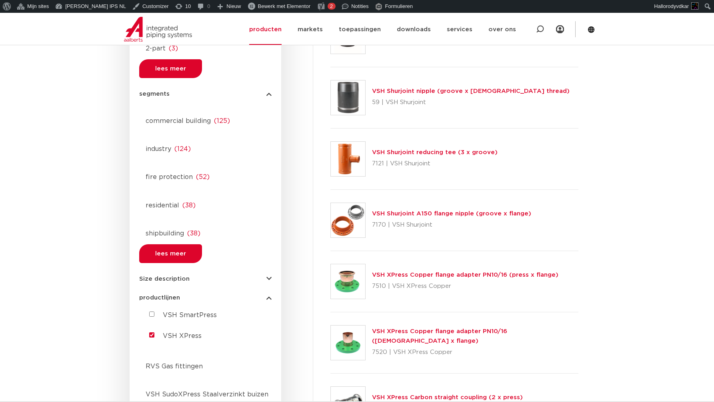
scroll to position [372, 0]
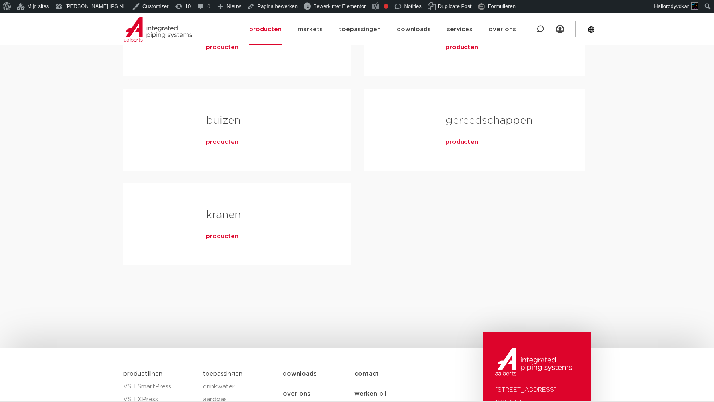
scroll to position [251, 0]
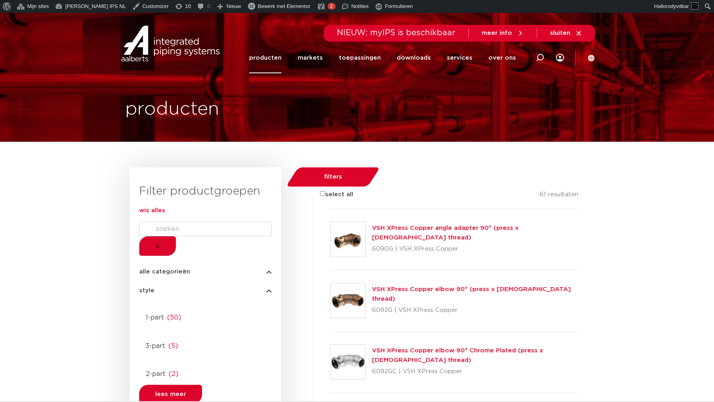
click at [330, 209] on div at bounding box center [330, 209] width 0 height 0
click at [313, 297] on li "VSH XPress Copper elbow 90° (press x male thread) 6092G | VSH XPress Copper" at bounding box center [446, 300] width 266 height 61
click at [330, 270] on div at bounding box center [330, 270] width 0 height 0
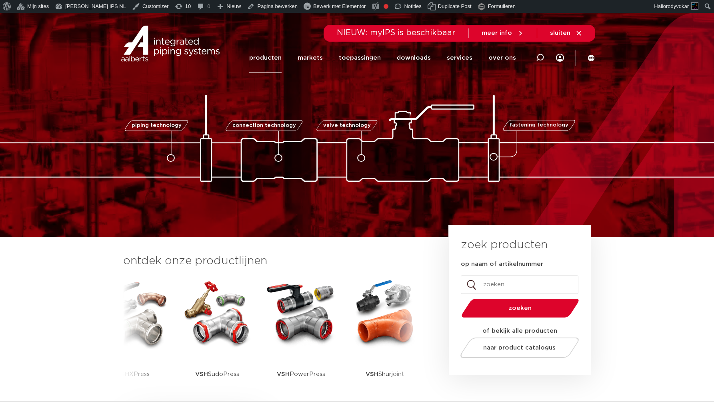
click at [276, 57] on link "producten" at bounding box center [265, 57] width 32 height 31
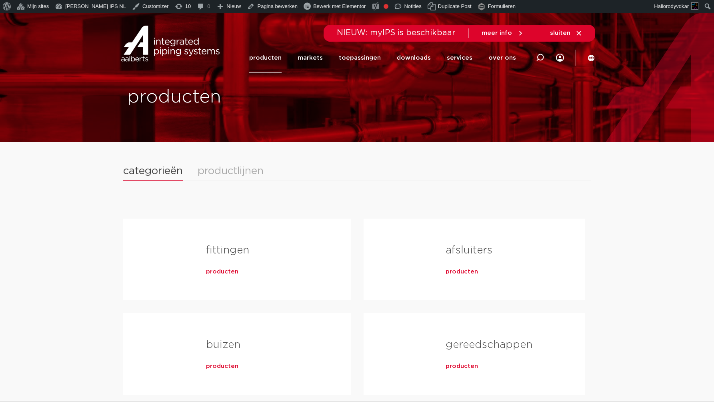
click at [233, 172] on div "productlijnen" at bounding box center [231, 171] width 66 height 10
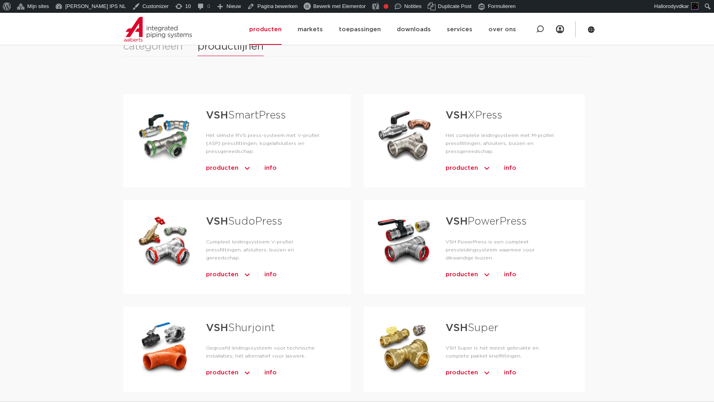
scroll to position [178, 0]
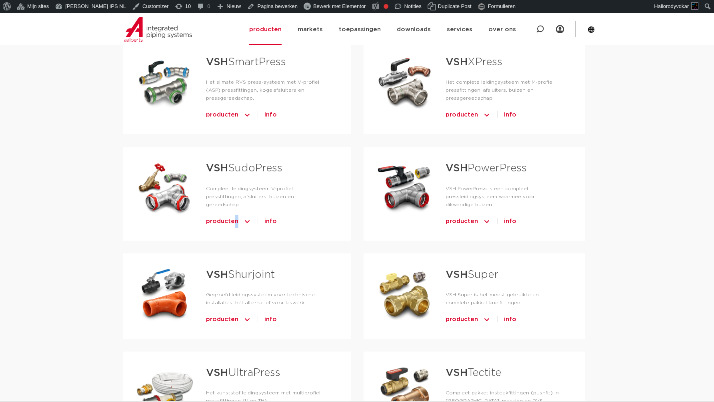
click at [235, 220] on span "producten" at bounding box center [222, 221] width 32 height 13
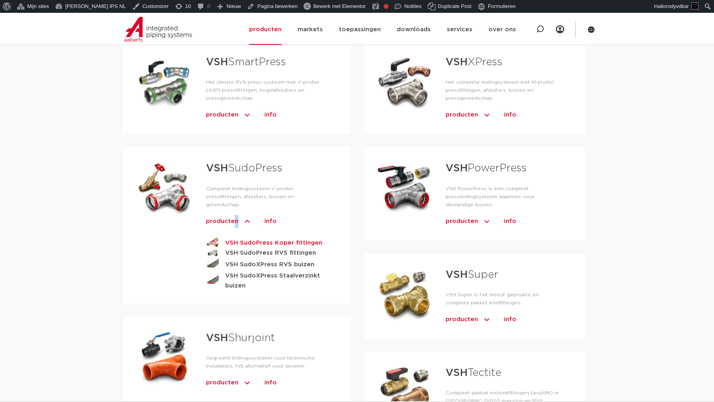
click at [249, 244] on strong "VSH SudoPress Koper fittingen" at bounding box center [273, 243] width 97 height 10
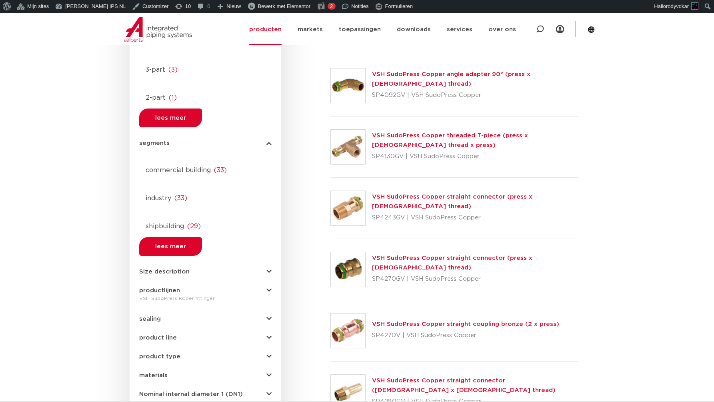
scroll to position [353, 0]
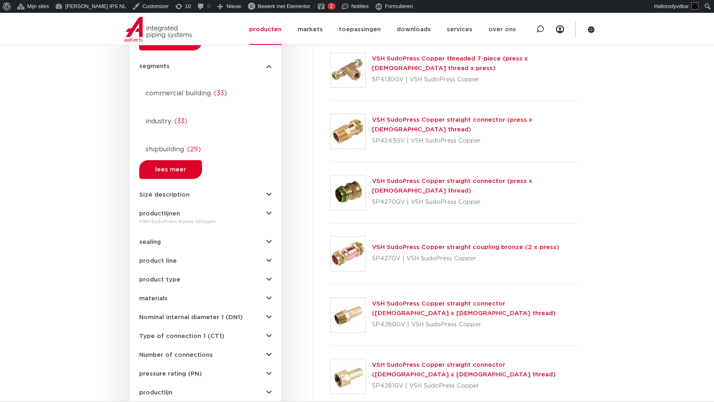
click at [165, 192] on span "Size description" at bounding box center [164, 195] width 50 height 6
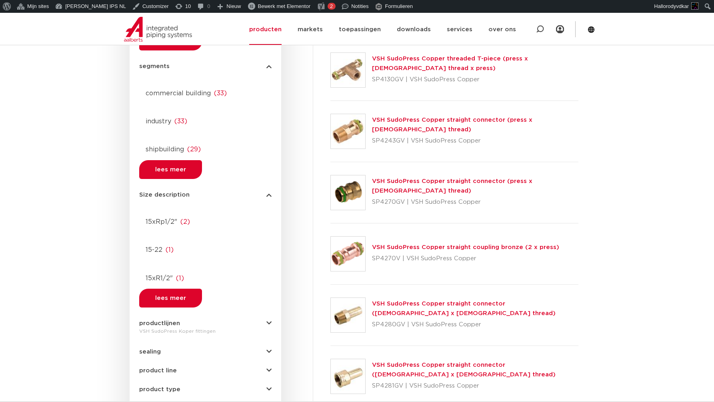
click at [147, 214] on div at bounding box center [205, 214] width 132 height 0
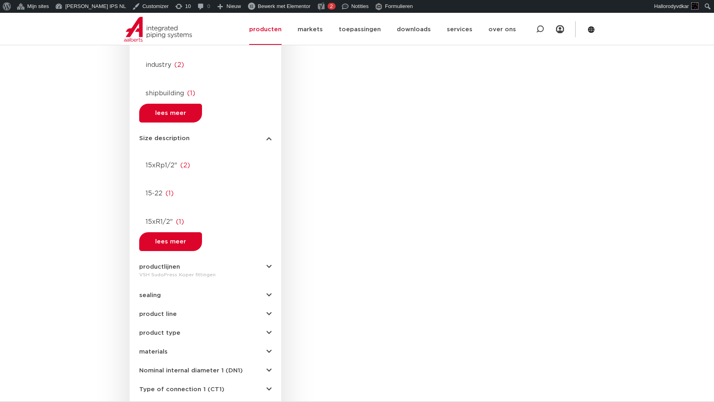
scroll to position [320, 0]
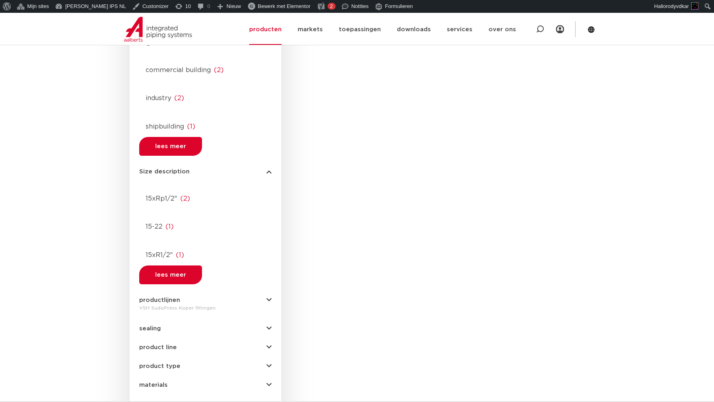
click at [147, 190] on div at bounding box center [205, 190] width 132 height 0
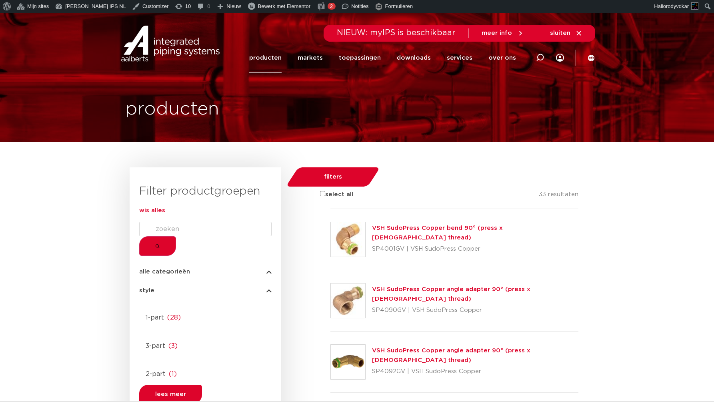
click at [278, 53] on link "producten" at bounding box center [265, 57] width 32 height 31
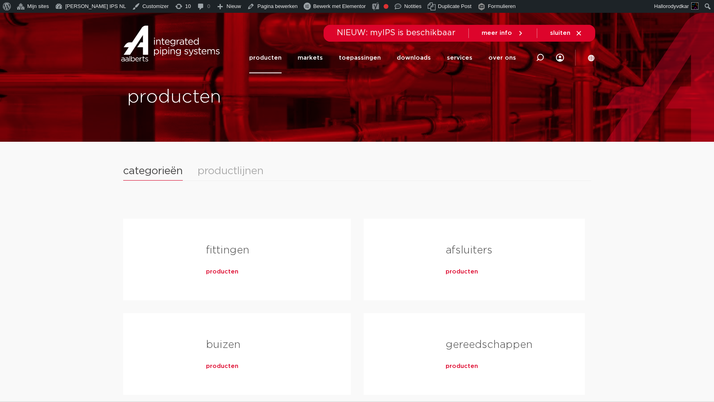
click at [221, 171] on div "productlijnen" at bounding box center [231, 171] width 66 height 10
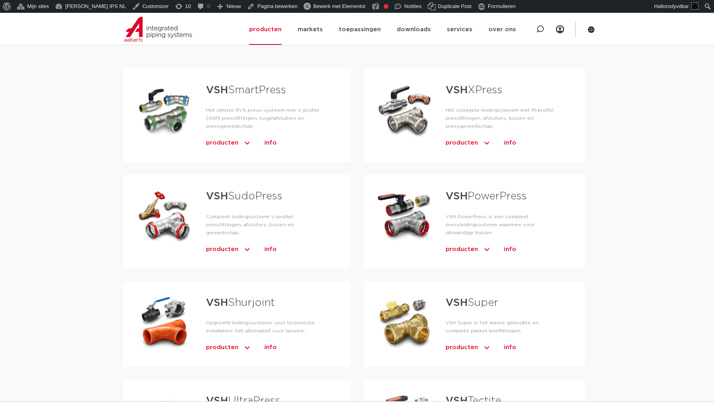
scroll to position [240, 0]
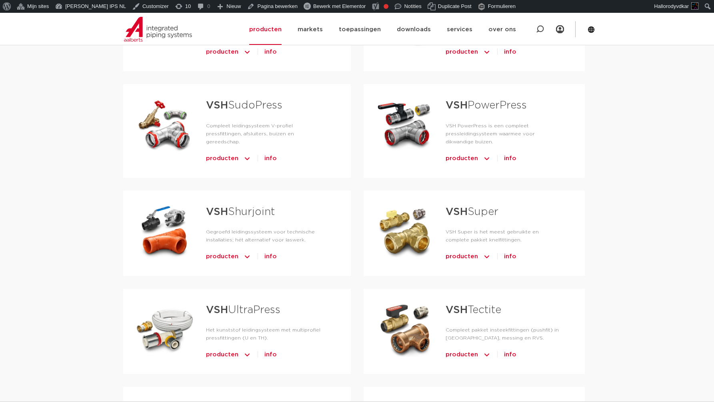
click at [233, 159] on span "producten" at bounding box center [222, 158] width 32 height 13
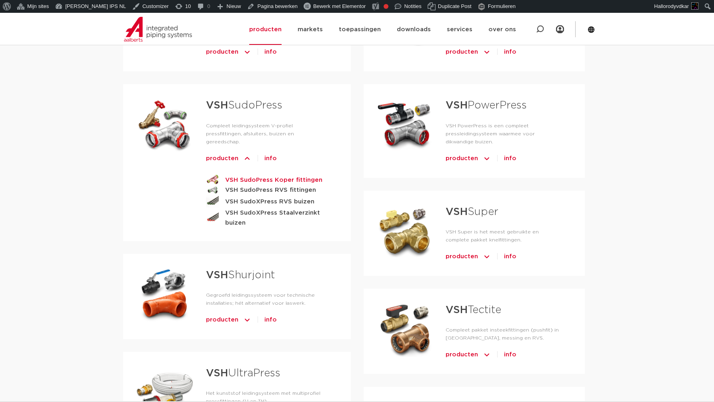
click at [241, 183] on strong "VSH SudoPress Koper fittingen" at bounding box center [273, 180] width 97 height 10
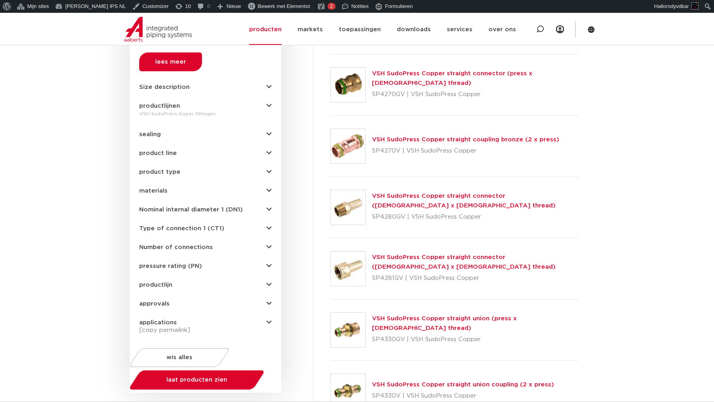
scroll to position [619, 0]
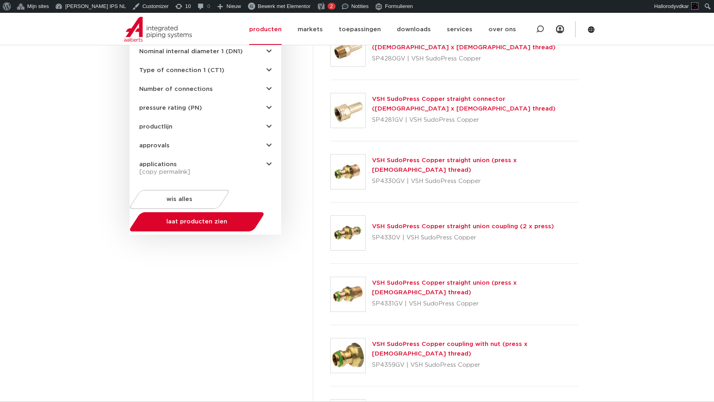
click at [330, 141] on div at bounding box center [330, 141] width 0 height 0
click at [330, 202] on div at bounding box center [330, 202] width 0 height 0
click at [330, 264] on div at bounding box center [330, 264] width 0 height 0
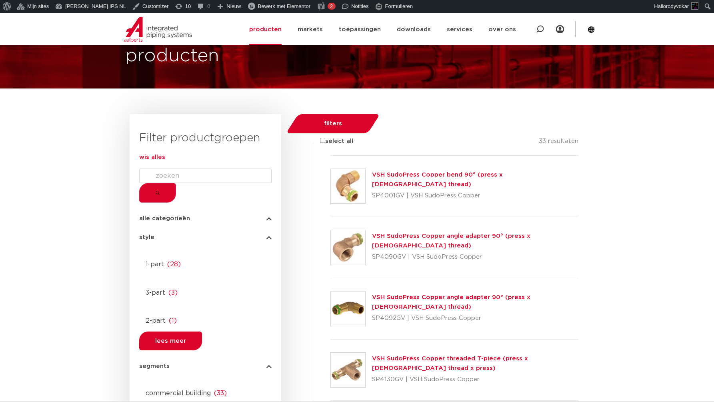
scroll to position [0, 0]
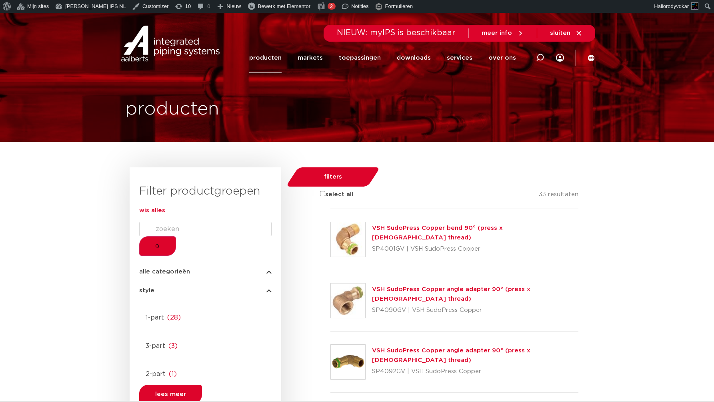
click at [313, 209] on li "VSH SudoPress Copper bend 90° (press x male thread) SP4001GV | VSH SudoPress Co…" at bounding box center [446, 239] width 266 height 61
click at [330, 209] on div at bounding box center [330, 209] width 0 height 0
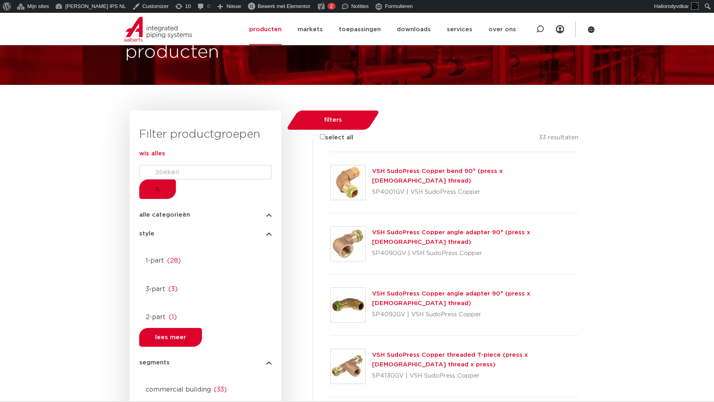
click at [330, 152] on div at bounding box center [330, 152] width 0 height 0
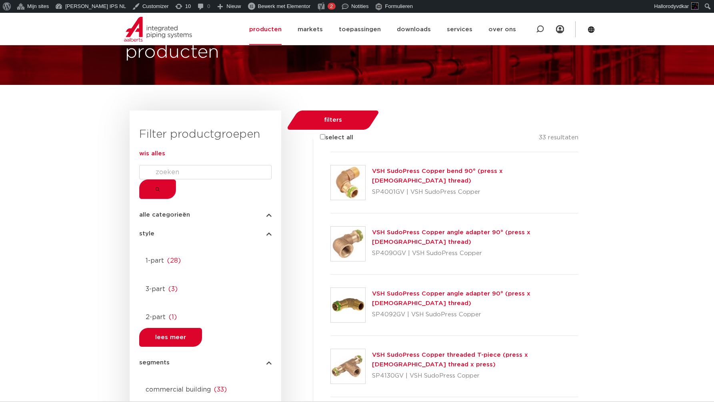
click at [330, 152] on div at bounding box center [330, 152] width 0 height 0
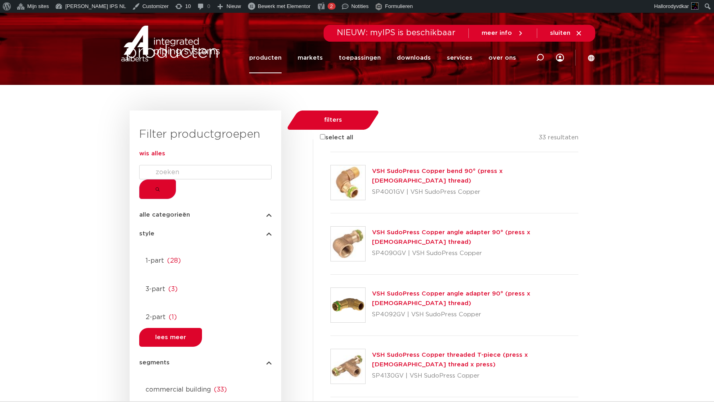
drag, startPoint x: 272, startPoint y: 89, endPoint x: 300, endPoint y: 115, distance: 38.2
click at [330, 152] on div at bounding box center [330, 152] width 0 height 0
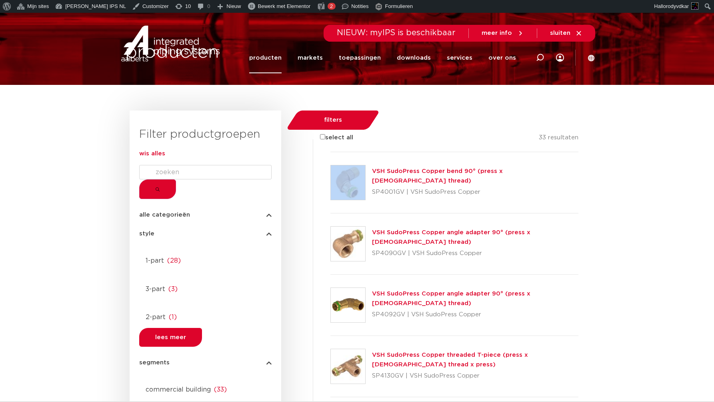
click at [330, 152] on div at bounding box center [330, 152] width 0 height 0
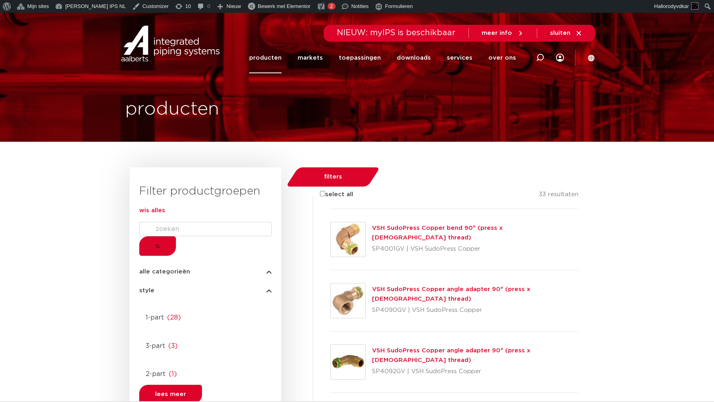
scroll to position [57, 0]
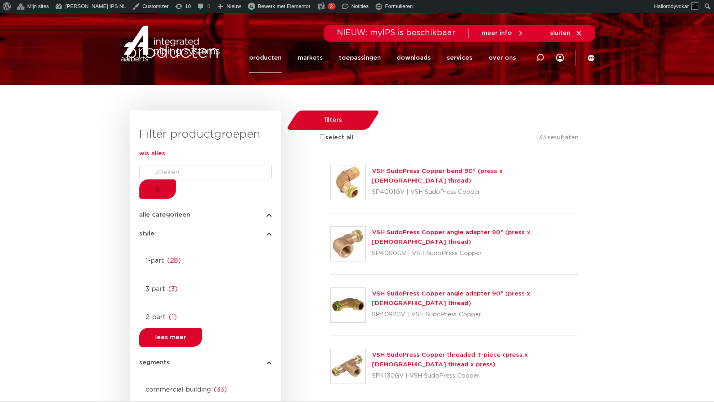
click at [330, 152] on div at bounding box center [330, 152] width 0 height 0
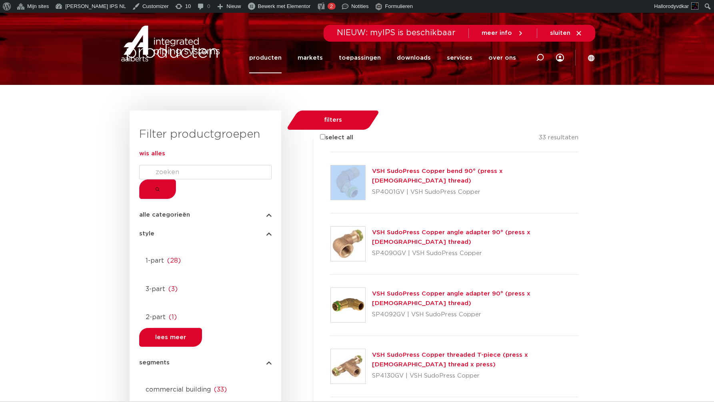
click at [330, 152] on div at bounding box center [330, 152] width 0 height 0
click at [147, 252] on div at bounding box center [205, 252] width 132 height 0
click at [330, 152] on div at bounding box center [330, 152] width 0 height 0
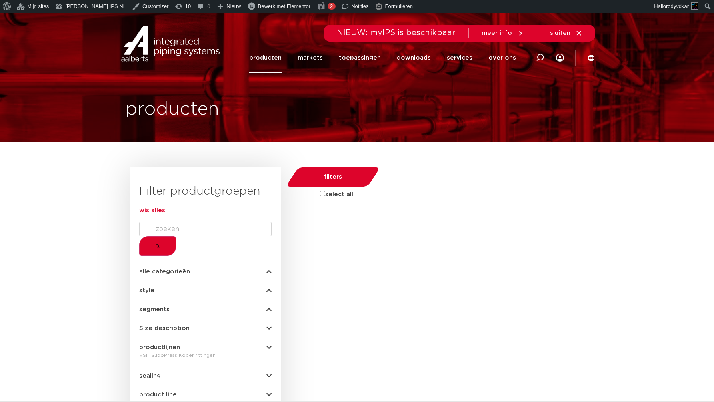
scroll to position [57, 0]
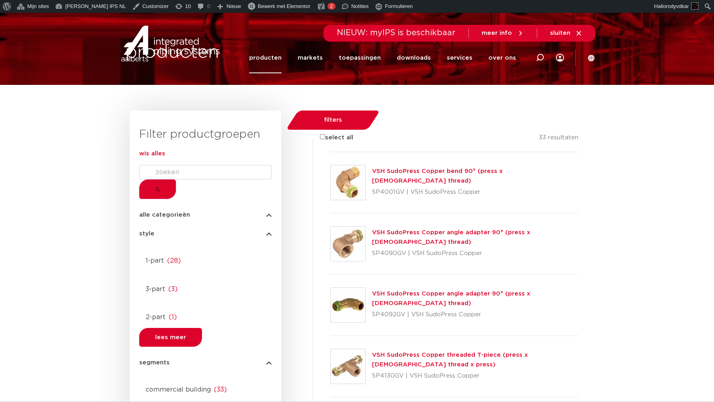
click at [330, 152] on div at bounding box center [330, 152] width 0 height 0
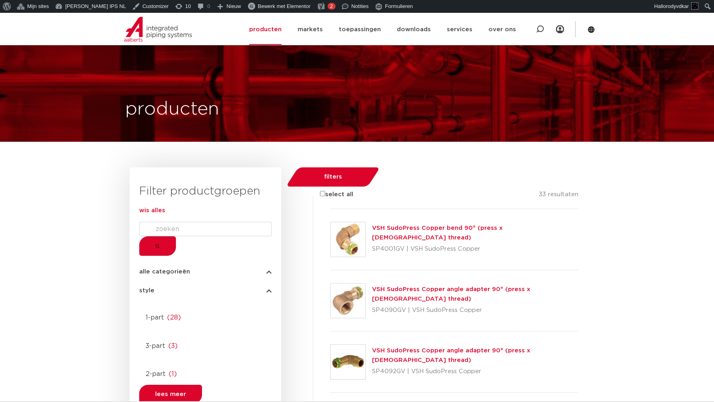
scroll to position [57, 0]
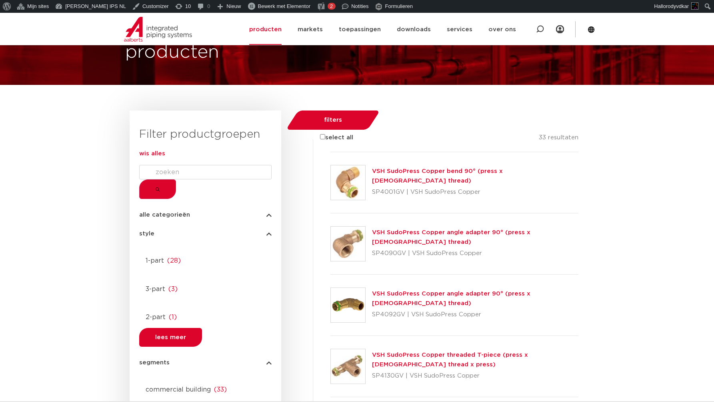
click at [330, 152] on div at bounding box center [330, 152] width 0 height 0
click at [330, 213] on div at bounding box center [330, 213] width 0 height 0
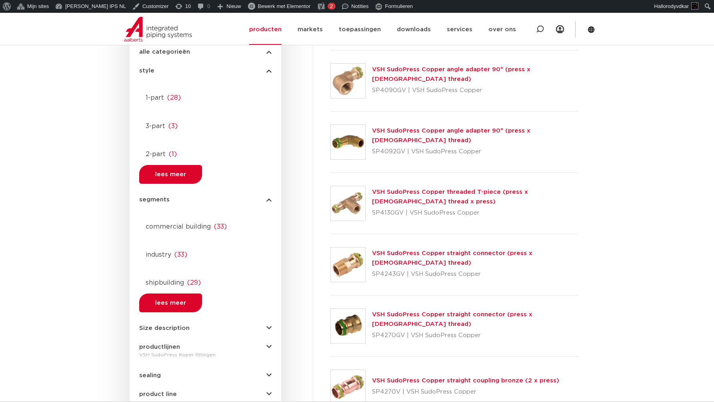
scroll to position [339, 0]
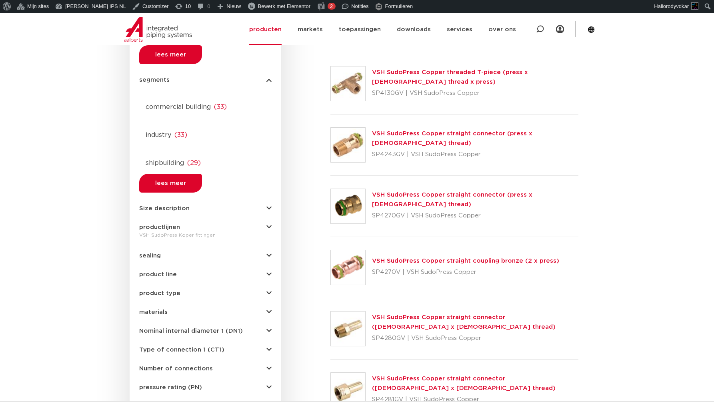
click at [164, 224] on span "productlijnen" at bounding box center [159, 227] width 41 height 6
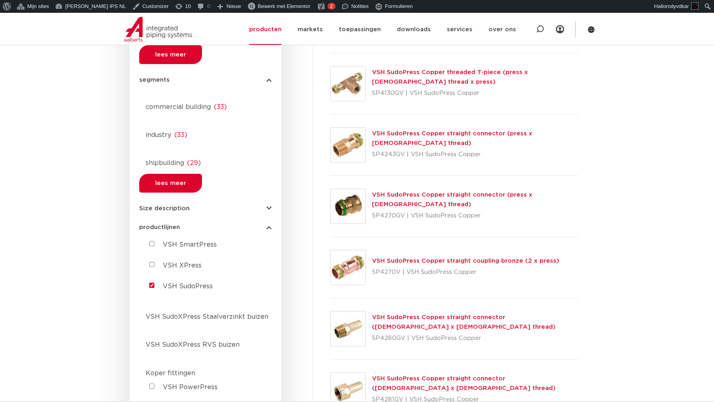
click at [161, 336] on link "VSH SudoXPress RVS buizen" at bounding box center [205, 342] width 132 height 13
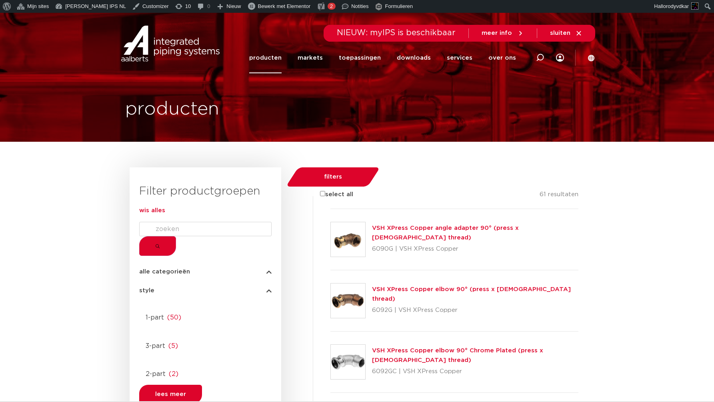
click at [330, 209] on div at bounding box center [330, 209] width 0 height 0
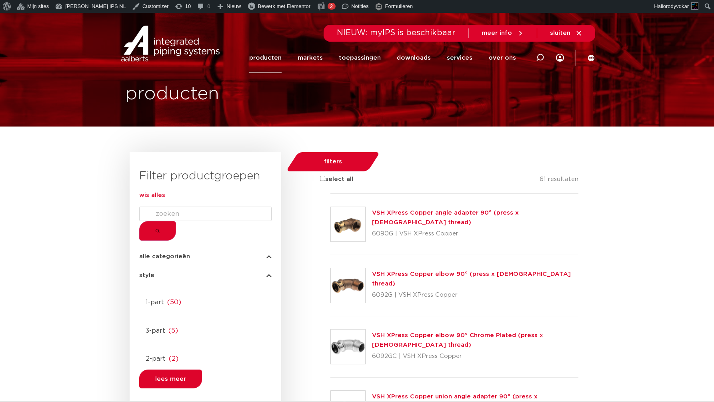
scroll to position [16, 0]
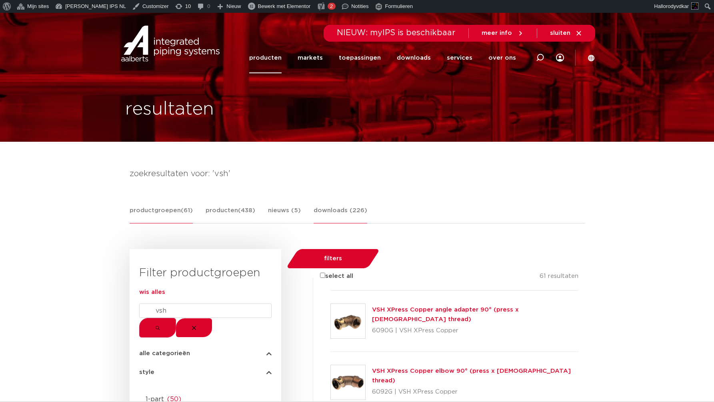
click at [340, 216] on link "downloads (226)" at bounding box center [341, 215] width 54 height 18
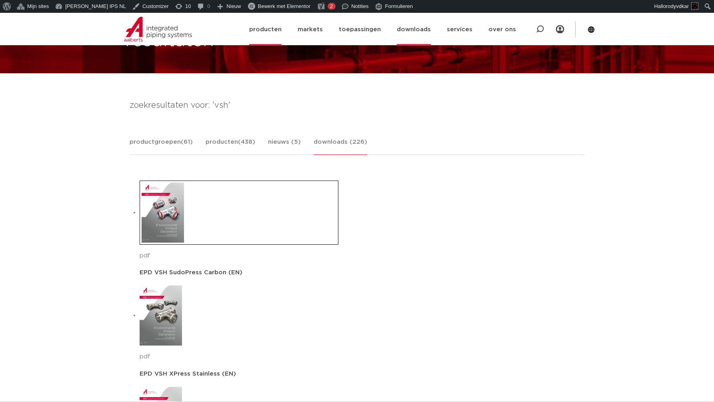
click at [413, 27] on link "downloads" at bounding box center [414, 29] width 34 height 31
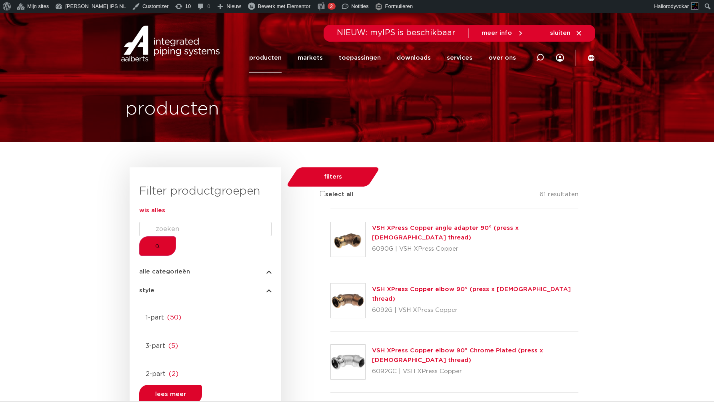
scroll to position [16, 0]
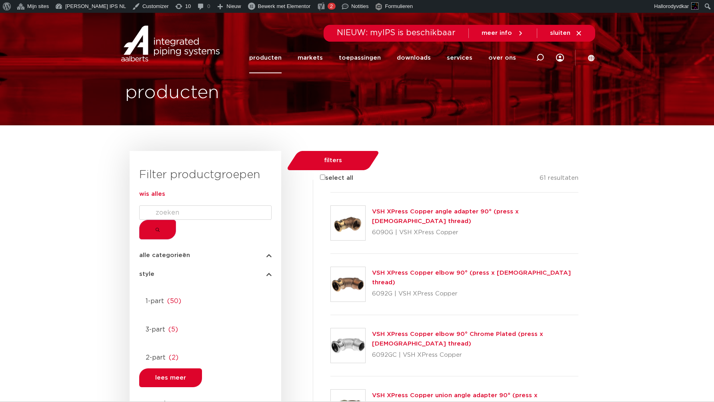
click at [330, 192] on div at bounding box center [330, 192] width 0 height 0
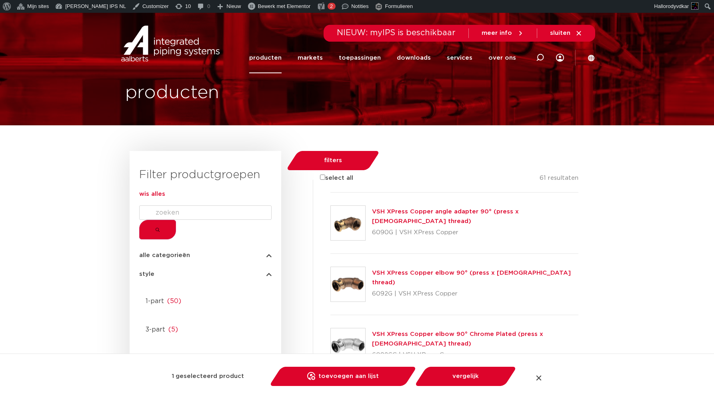
click at [330, 254] on div at bounding box center [330, 254] width 0 height 0
click at [330, 315] on div at bounding box center [330, 315] width 0 height 0
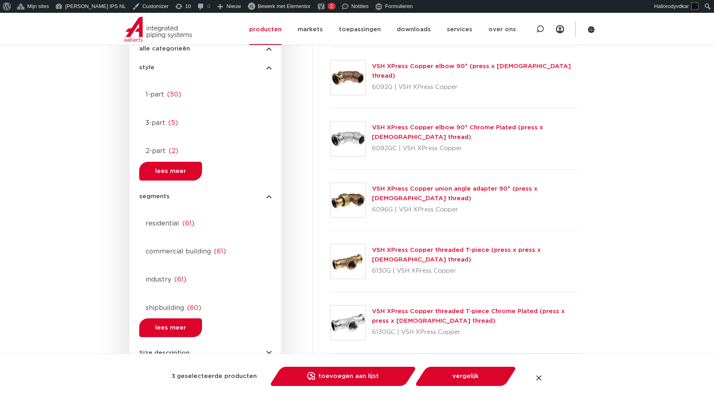
scroll to position [301, 0]
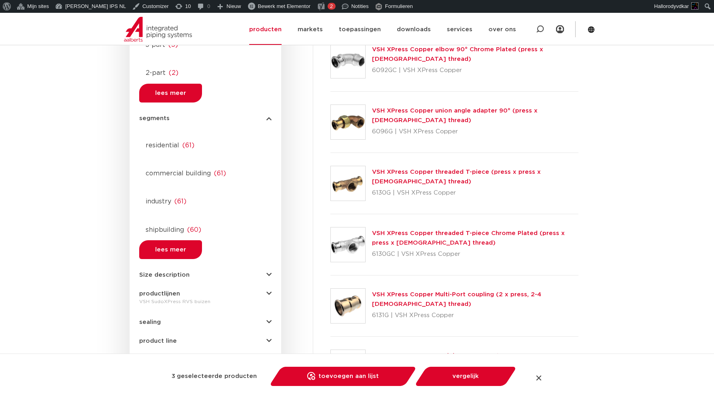
click at [161, 290] on span "productlijnen" at bounding box center [159, 293] width 41 height 6
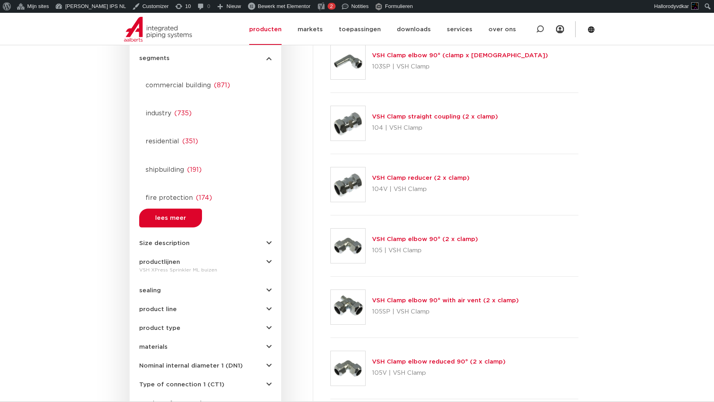
click at [162, 259] on span "productlijnen" at bounding box center [159, 262] width 41 height 6
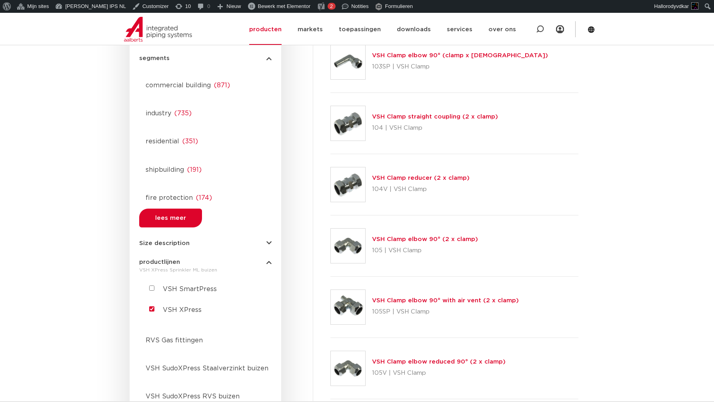
click at [154, 401] on SudoPress "VSH SudoPress" at bounding box center [151, 409] width 5 height 5
click at [149, 401] on SudoPress "VSH SudoPress" at bounding box center [151, 409] width 5 height 5
drag, startPoint x: 149, startPoint y: 299, endPoint x: 144, endPoint y: 301, distance: 5.2
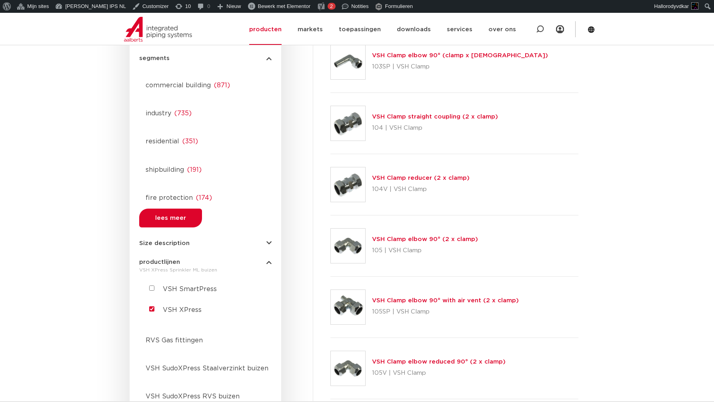
click at [149, 401] on SudoPress "VSH SudoPress" at bounding box center [151, 409] width 5 height 5
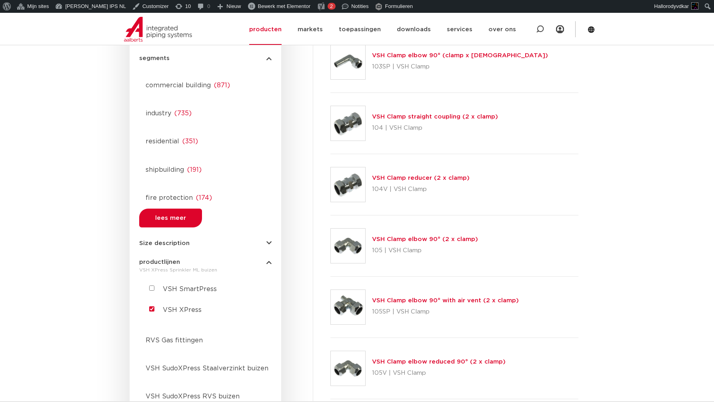
checkbox SudoPress "true"
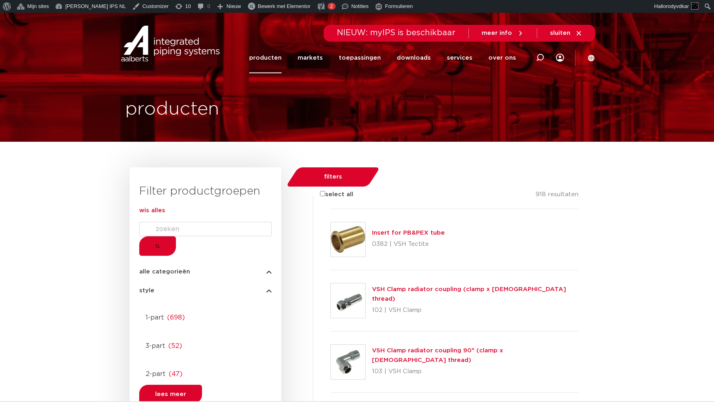
click at [165, 212] on span "wis alles" at bounding box center [152, 210] width 26 height 6
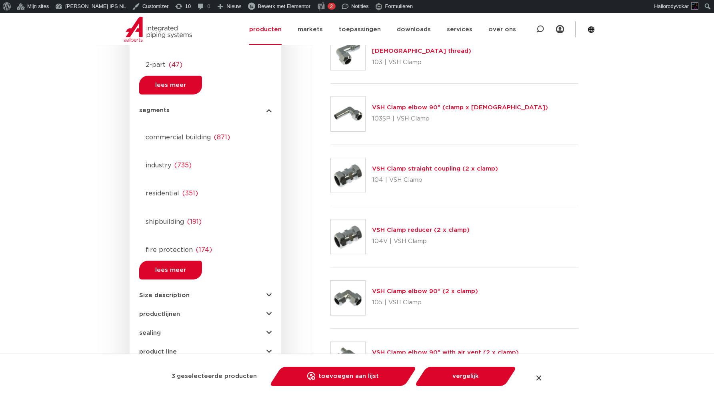
scroll to position [317, 0]
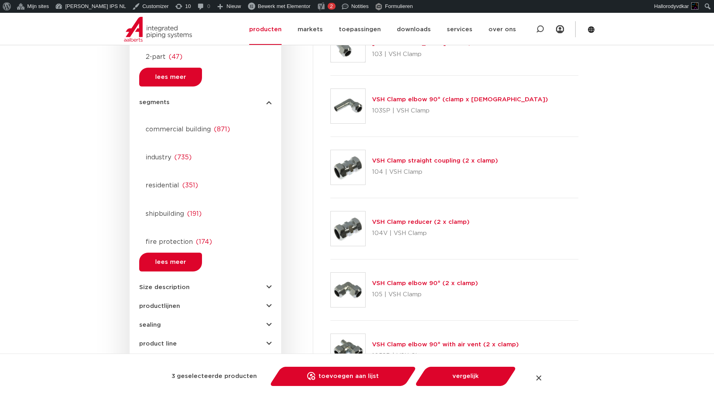
click at [167, 303] on span "productlijnen" at bounding box center [159, 306] width 41 height 6
click at [149, 361] on SudoPress "VSH SudoPress" at bounding box center [151, 363] width 5 height 5
checkbox SudoPress "true"
click at [157, 387] on div at bounding box center [205, 387] width 132 height 0
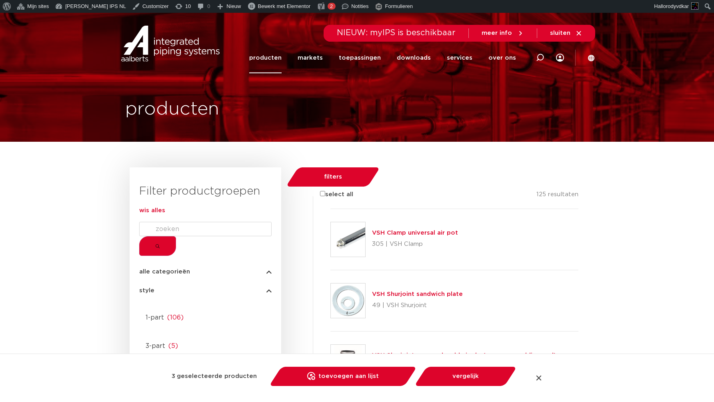
click at [330, 234] on div at bounding box center [330, 239] width 0 height 61
click at [330, 209] on div at bounding box center [330, 209] width 0 height 0
click at [330, 270] on div at bounding box center [330, 270] width 0 height 0
click at [542, 374] on div at bounding box center [539, 378] width 8 height 8
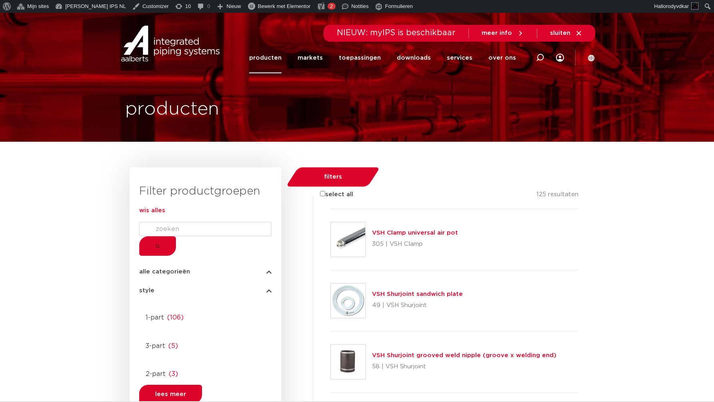
click at [330, 331] on div at bounding box center [330, 331] width 0 height 0
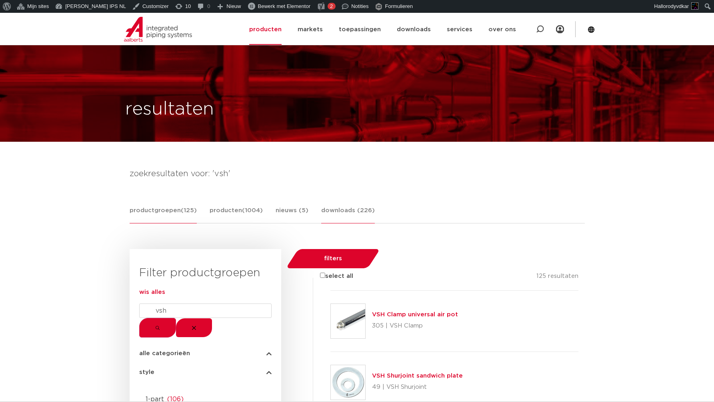
scroll to position [68, 0]
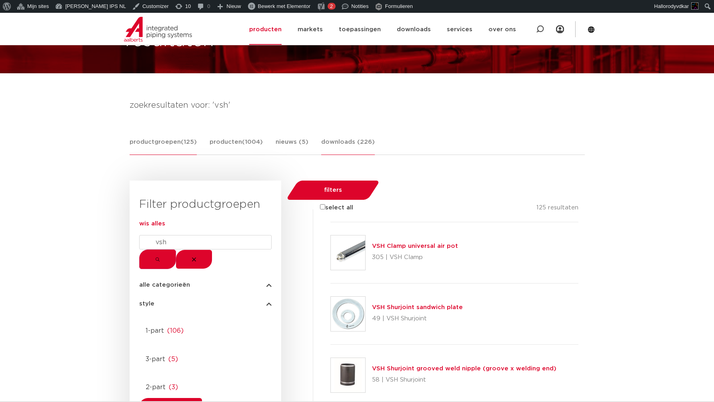
click at [357, 141] on link "downloads (226)" at bounding box center [348, 146] width 54 height 18
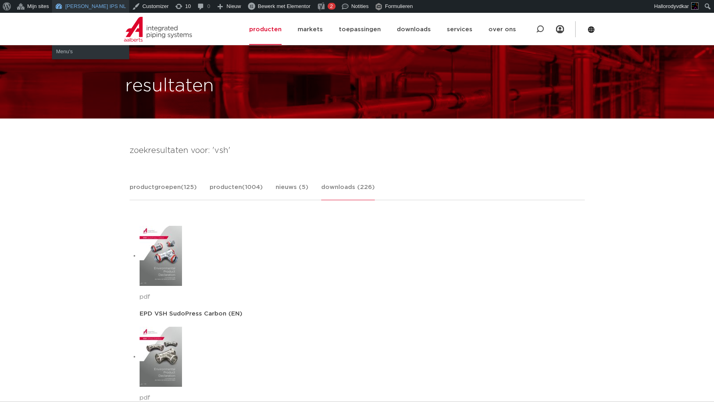
scroll to position [0, 0]
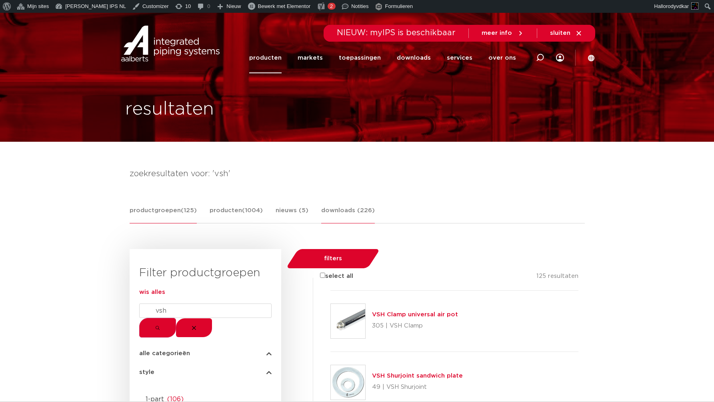
click at [359, 210] on link "downloads (226)" at bounding box center [348, 215] width 54 height 18
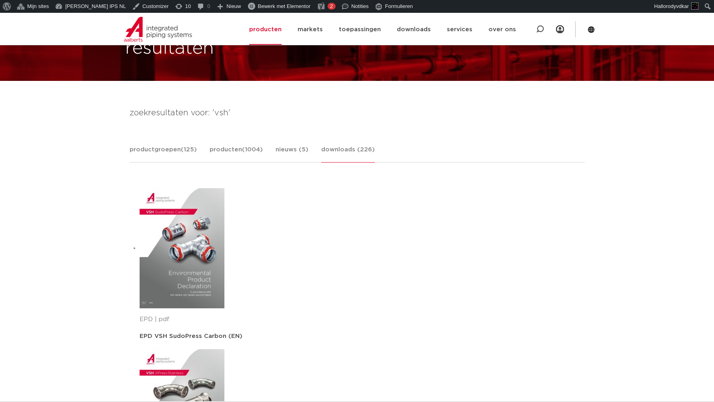
scroll to position [60, 0]
